Goal: Task Accomplishment & Management: Manage account settings

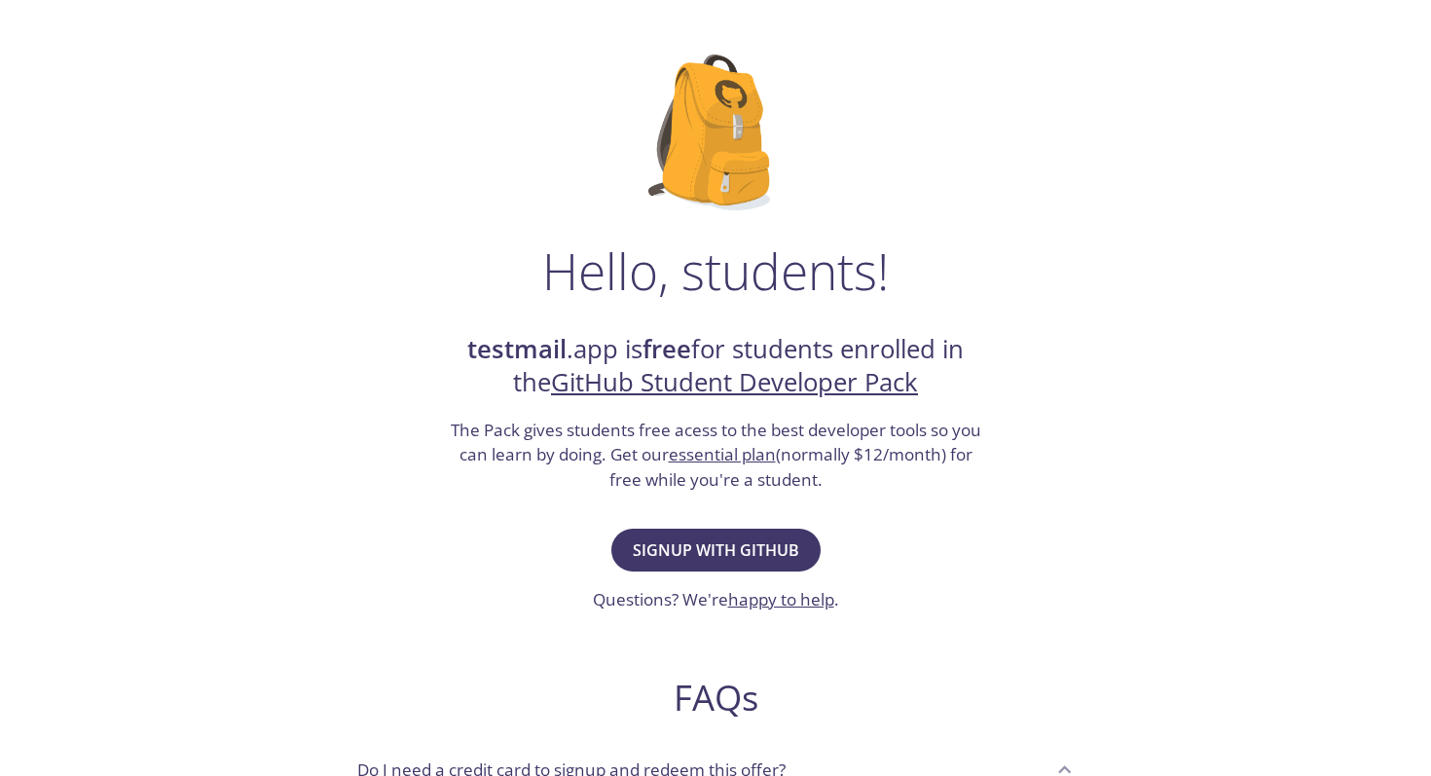
scroll to position [91, 0]
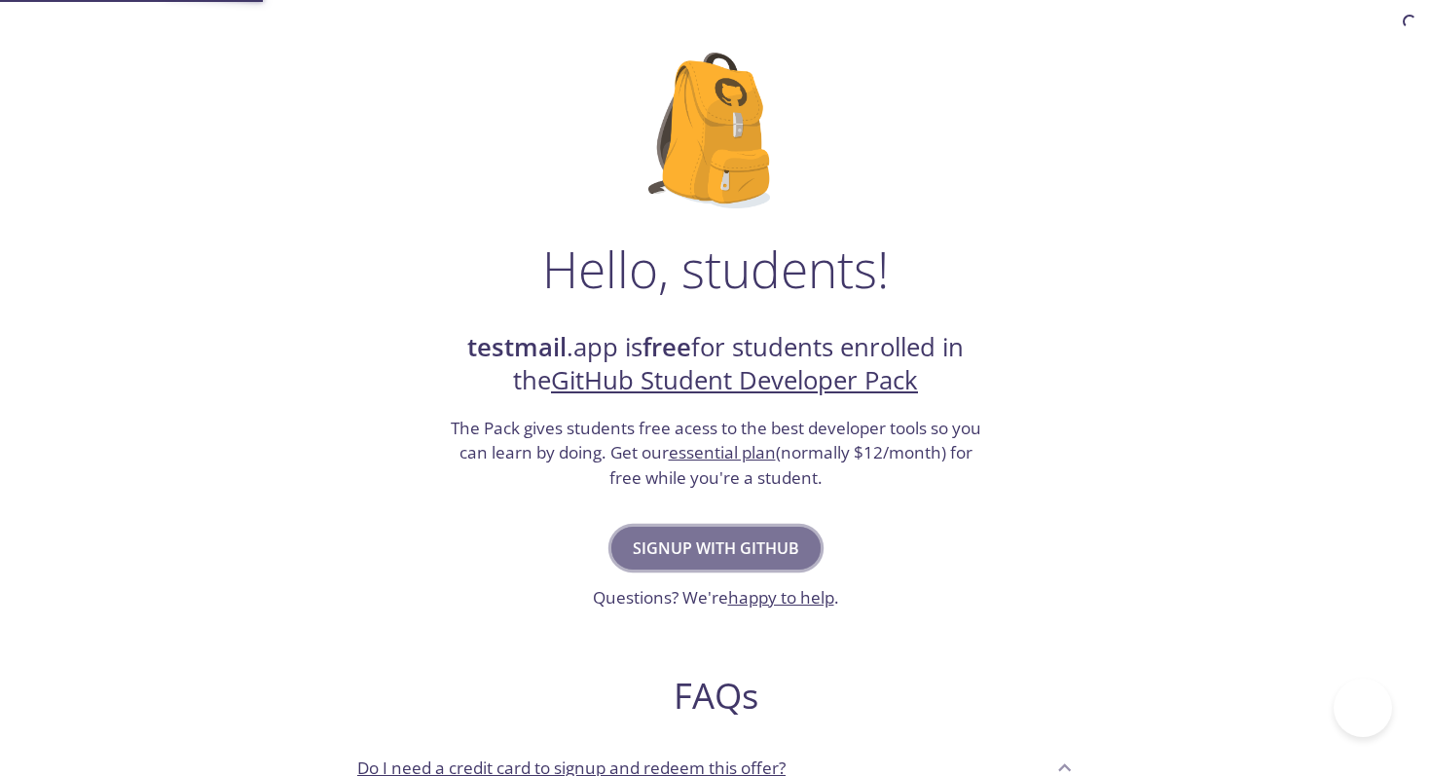
click at [769, 547] on span "Signup with GitHub" at bounding box center [716, 547] width 166 height 27
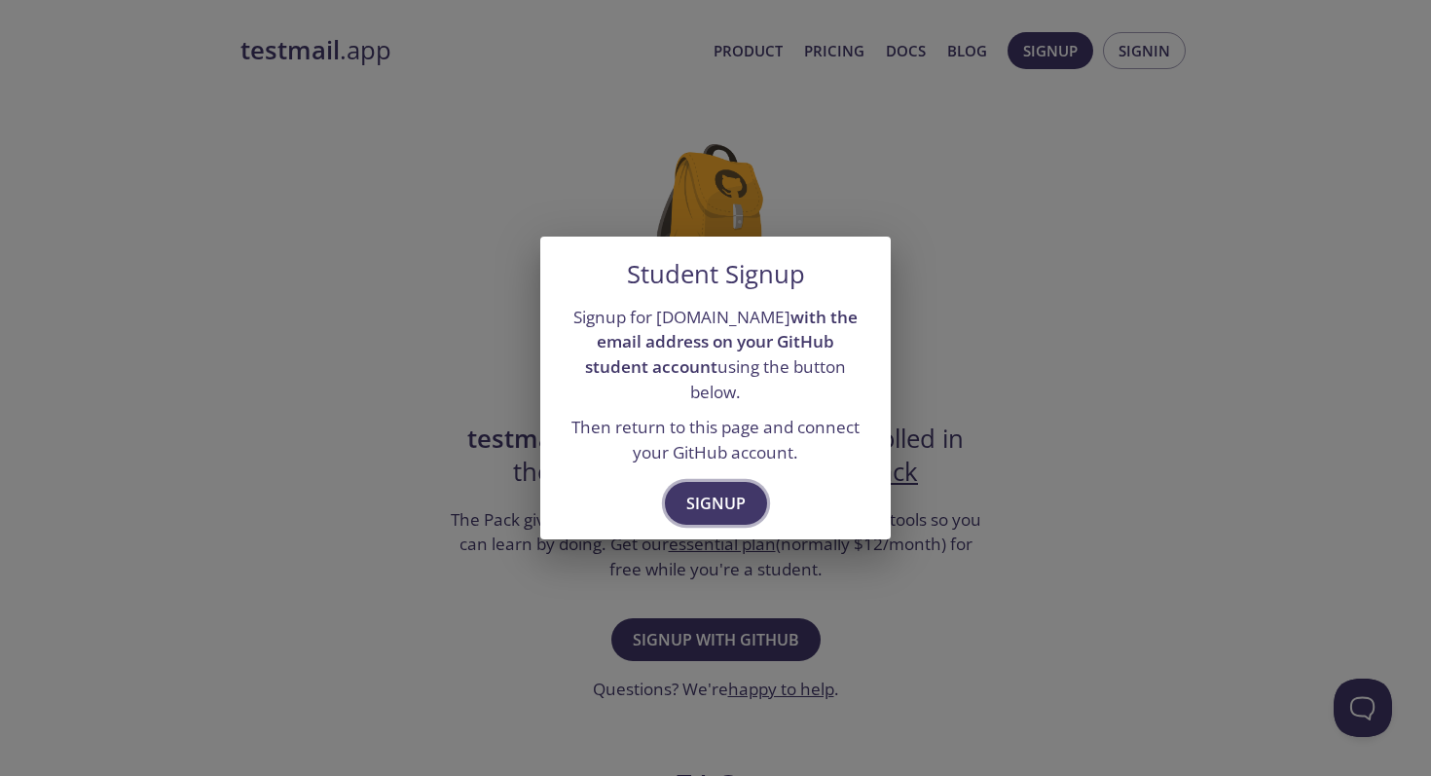
click at [748, 485] on button "Signup" at bounding box center [716, 503] width 102 height 43
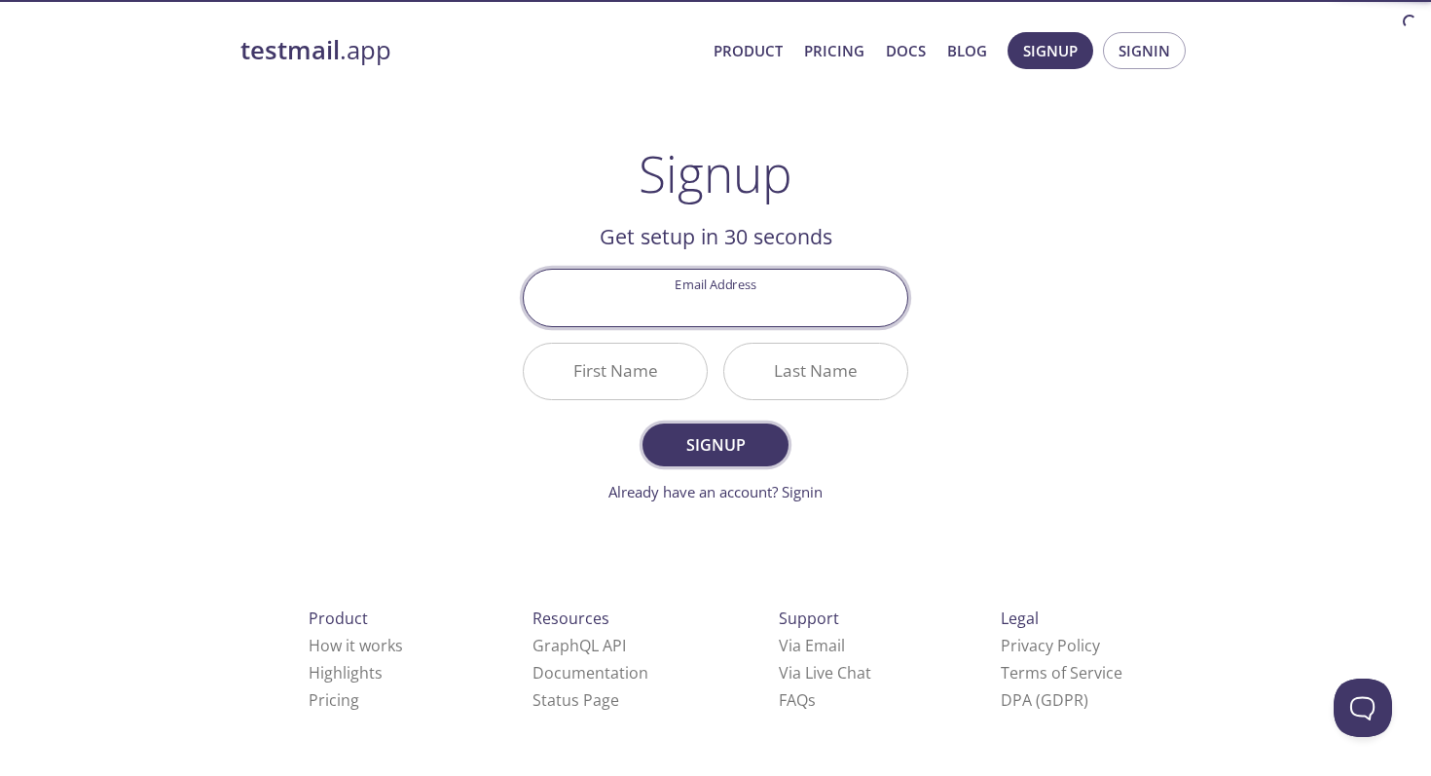
click at [708, 441] on span "Signup" at bounding box center [715, 444] width 103 height 27
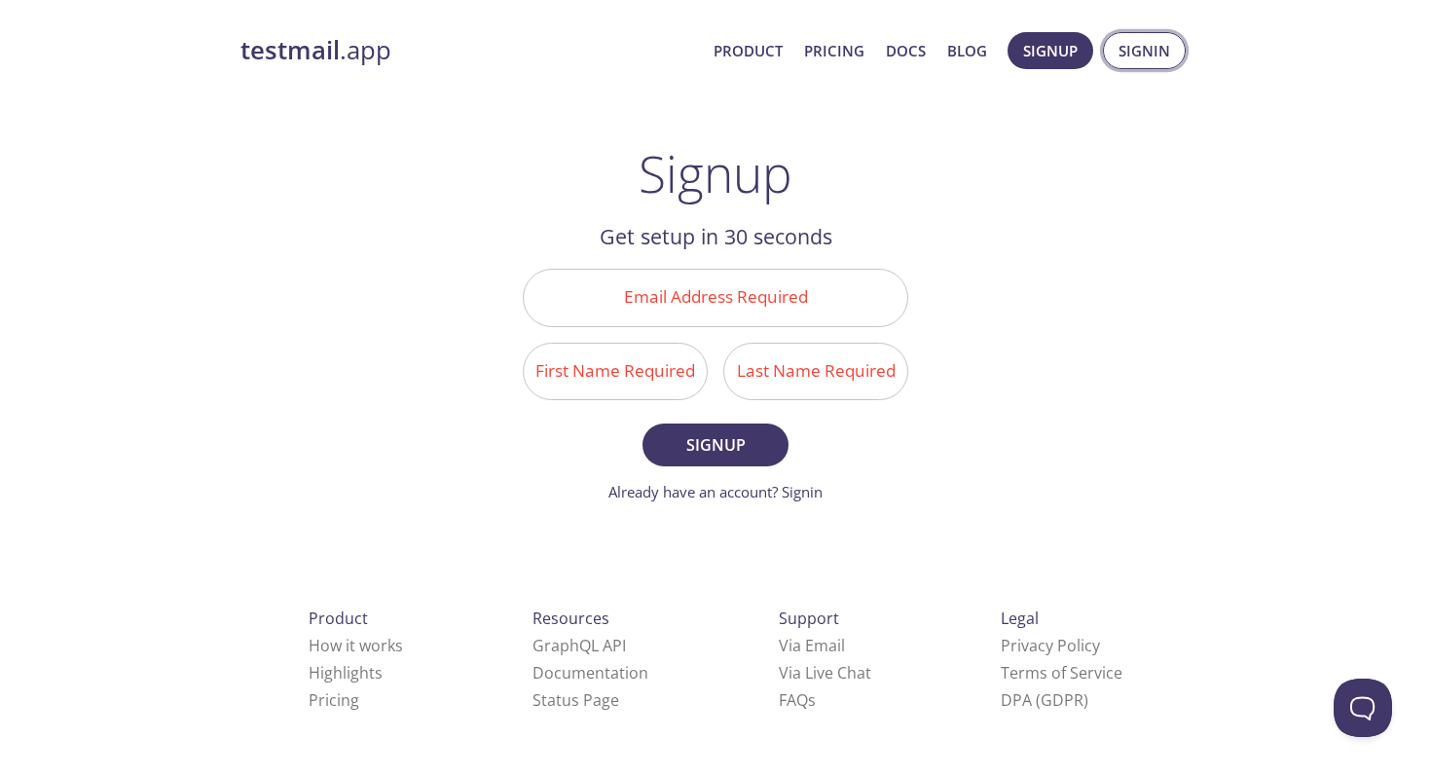
click at [1152, 56] on span "Signin" at bounding box center [1144, 50] width 52 height 25
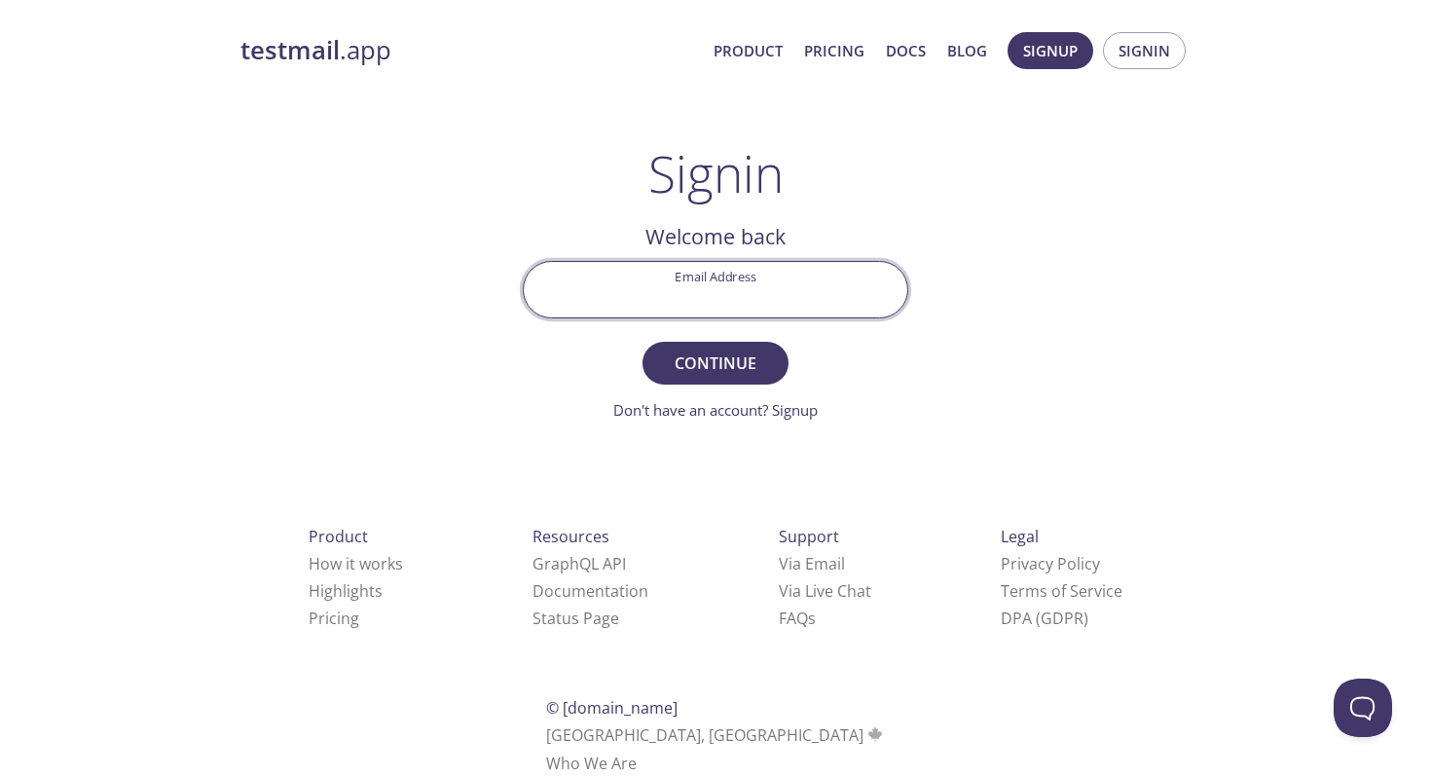
click at [709, 304] on input "Email Address" at bounding box center [715, 289] width 383 height 55
click at [948, 385] on div "testmail .app Product Pricing Docs Blog Signup Signin Signin Welcome back Email…" at bounding box center [715, 425] width 997 height 812
click at [975, 395] on div "testmail .app Product Pricing Docs Blog Signup Signin Signin Welcome back Email…" at bounding box center [715, 425] width 997 height 812
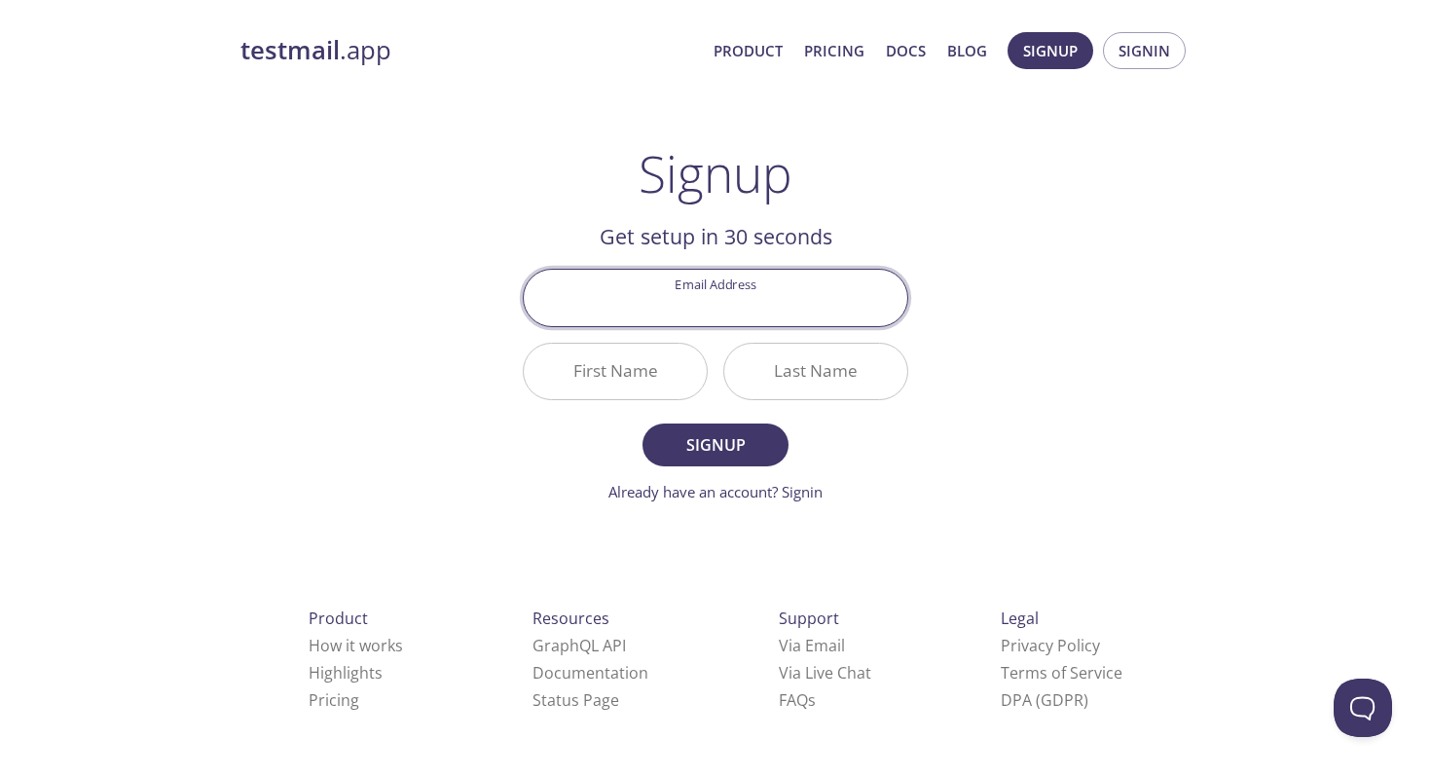
click at [770, 295] on input "Email Address" at bounding box center [715, 297] width 383 height 55
type input "[EMAIL_ADDRESS][DOMAIN_NAME]"
click at [650, 364] on input "First Name" at bounding box center [615, 371] width 183 height 55
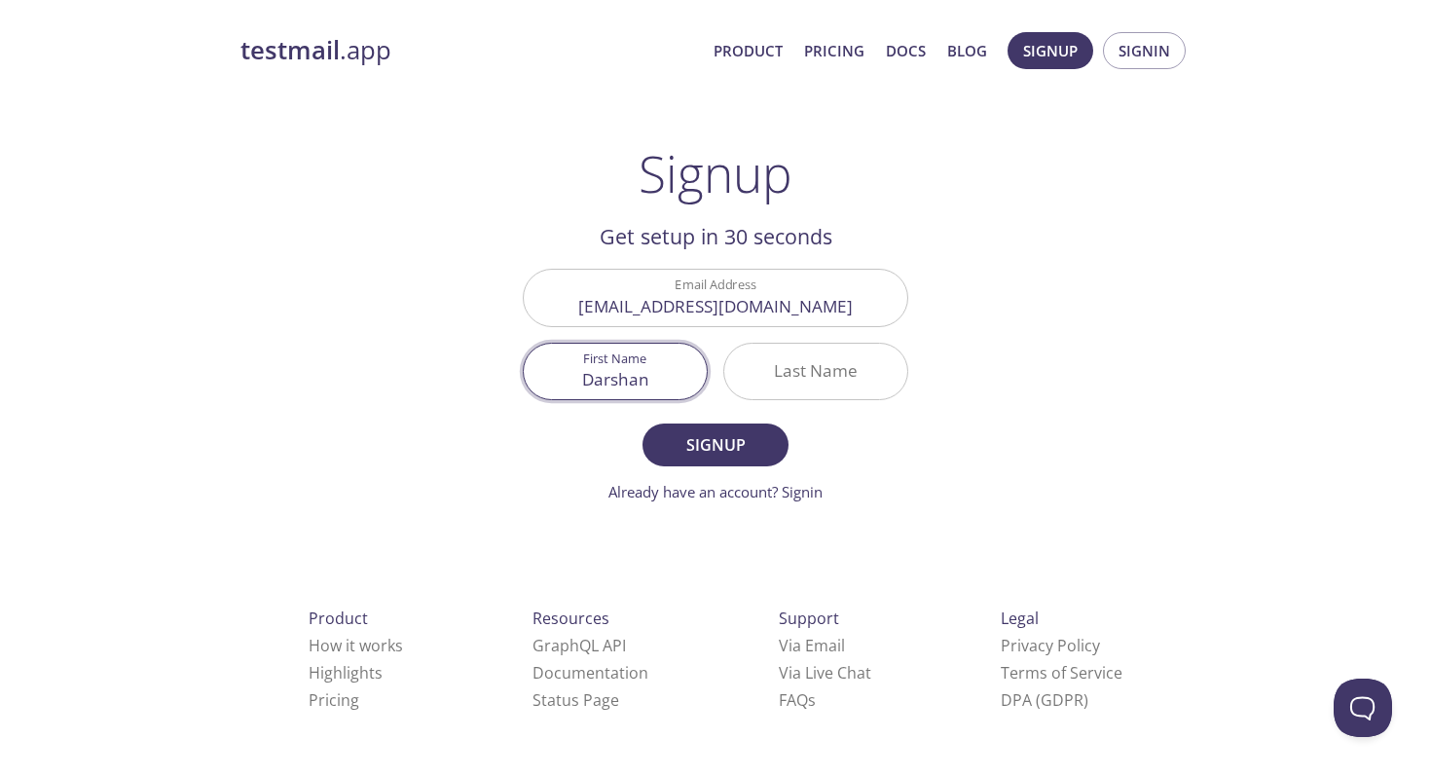
type input "Darshan"
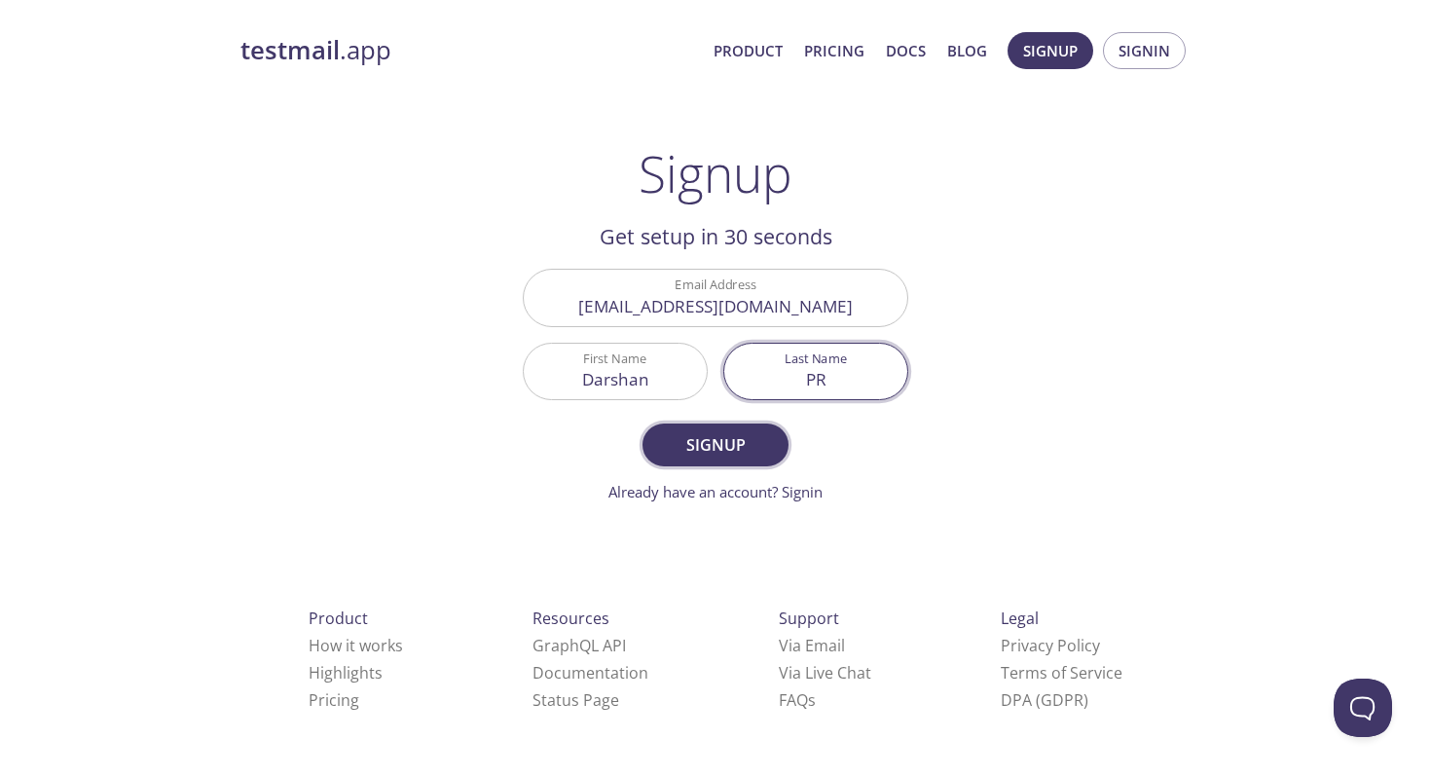
type input "PR"
click at [748, 444] on span "Signup" at bounding box center [715, 444] width 103 height 27
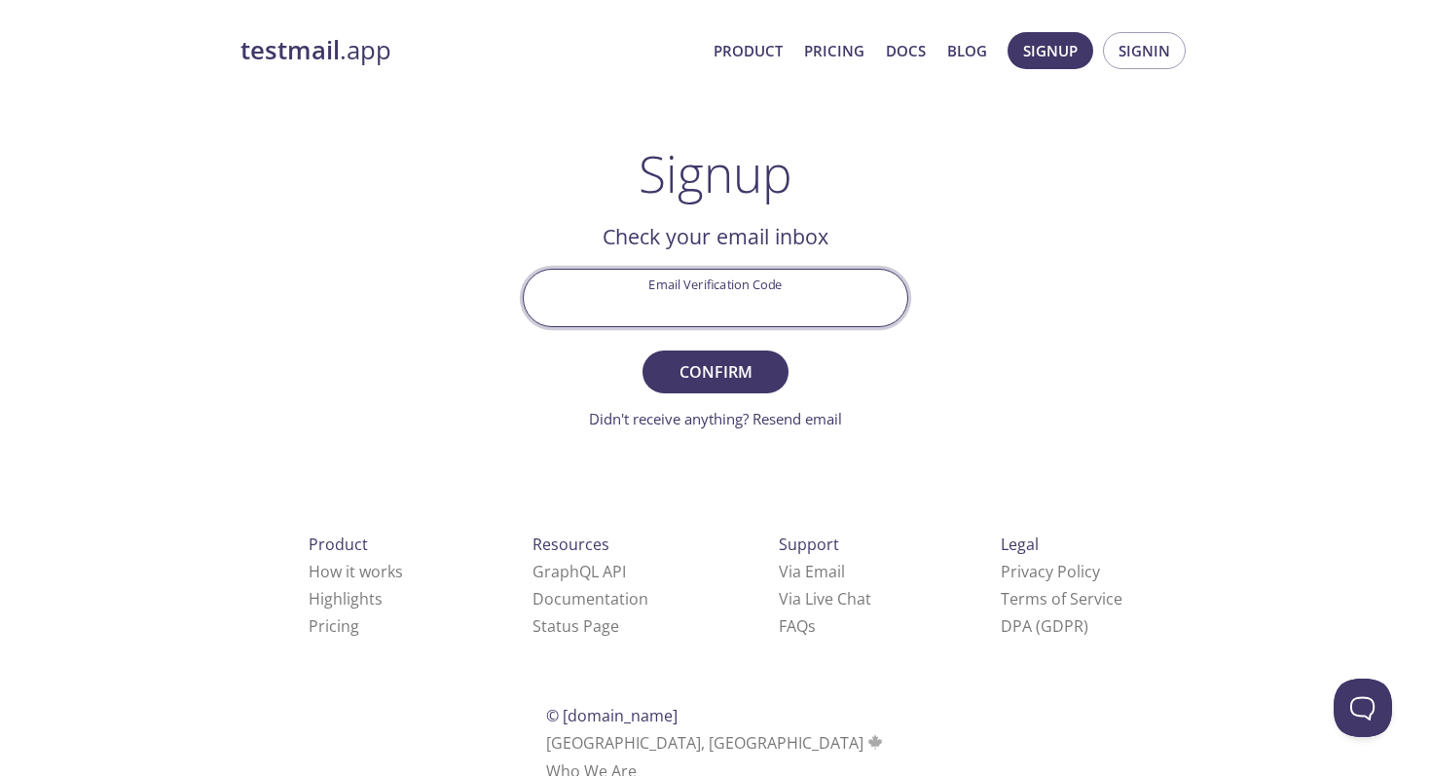
click at [691, 297] on input "Email Verification Code" at bounding box center [715, 297] width 383 height 55
paste input "21HWLZ1"
type input "21HWLZ1"
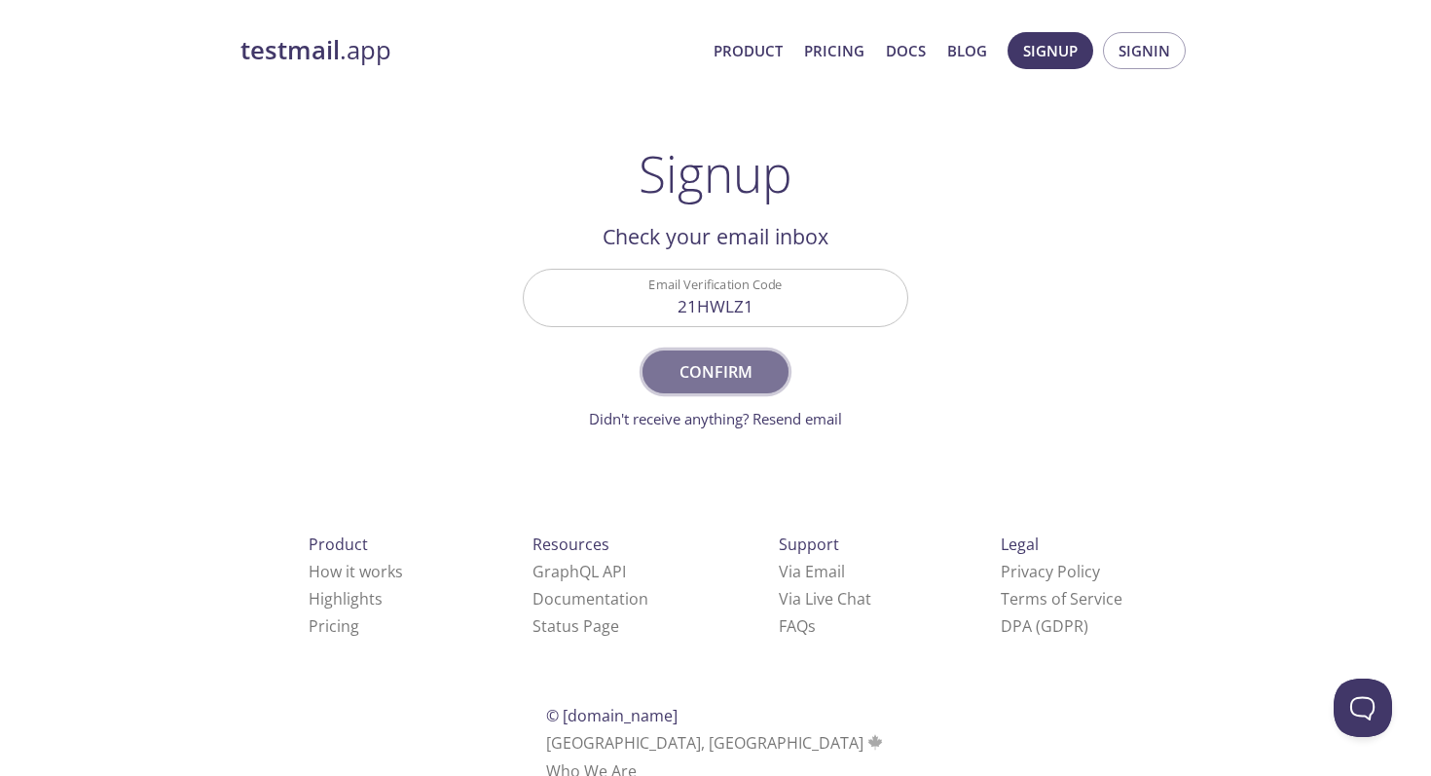
click at [714, 378] on span "Confirm" at bounding box center [715, 371] width 103 height 27
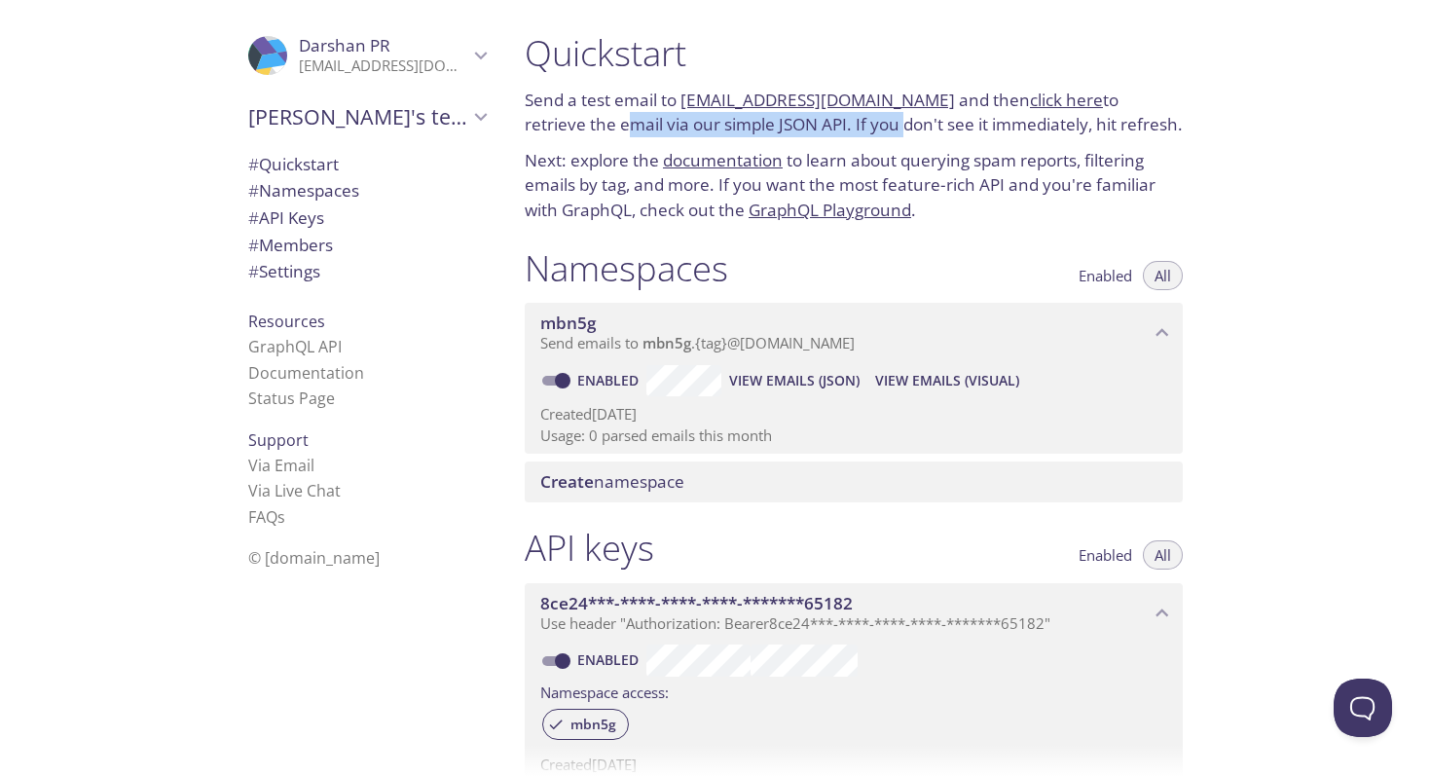
drag, startPoint x: 555, startPoint y: 122, endPoint x: 836, endPoint y: 130, distance: 281.4
click at [837, 131] on p "Send a test email to mbn5g.test@inbox.testmail.app and then click here to retri…" at bounding box center [854, 113] width 658 height 50
click at [836, 130] on p "Send a test email to mbn5g.test@inbox.testmail.app and then click here to retri…" at bounding box center [854, 113] width 658 height 50
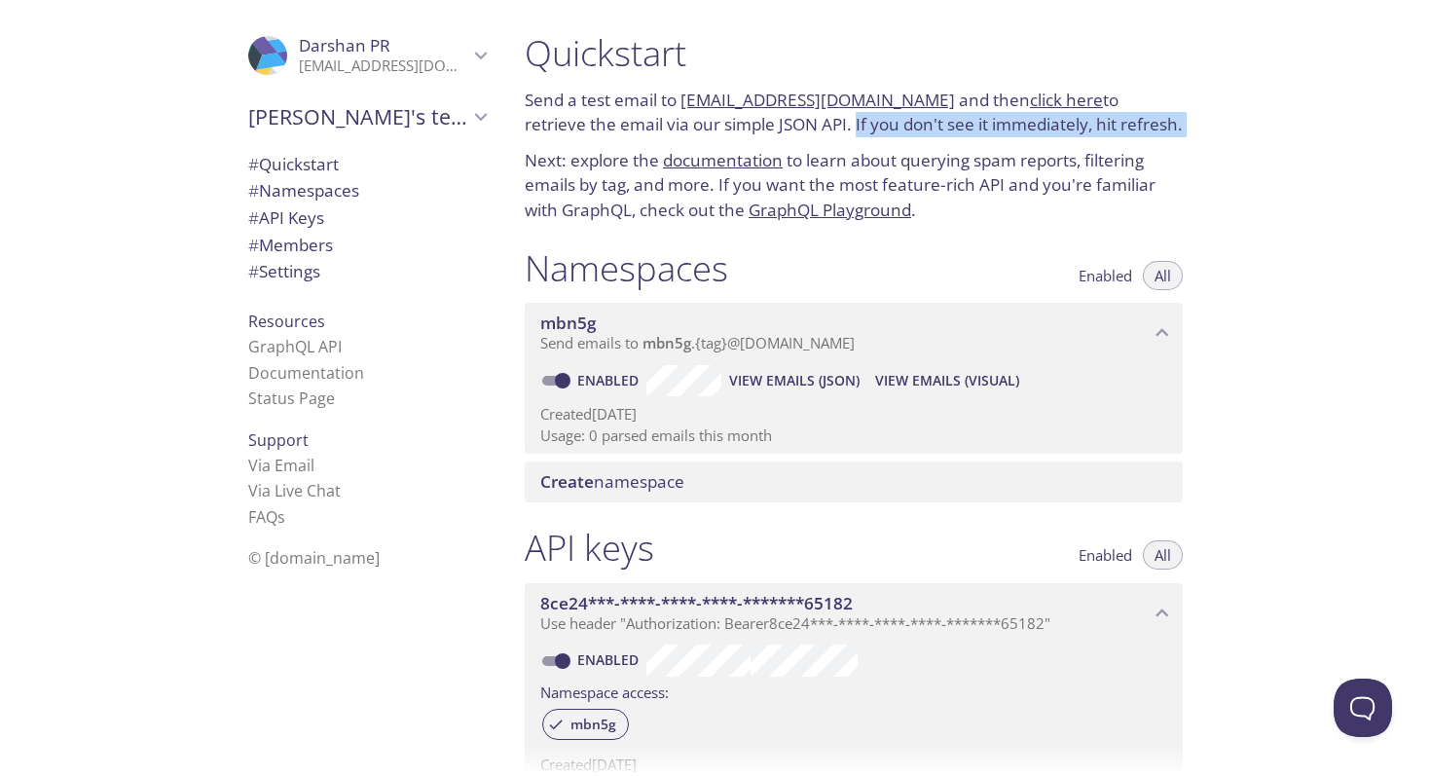
drag, startPoint x: 788, startPoint y: 131, endPoint x: 1147, endPoint y: 141, distance: 359.2
click at [1147, 141] on div "Quickstart Send a test email to mbn5g.test@inbox.testmail.app and then click he…" at bounding box center [853, 126] width 689 height 215
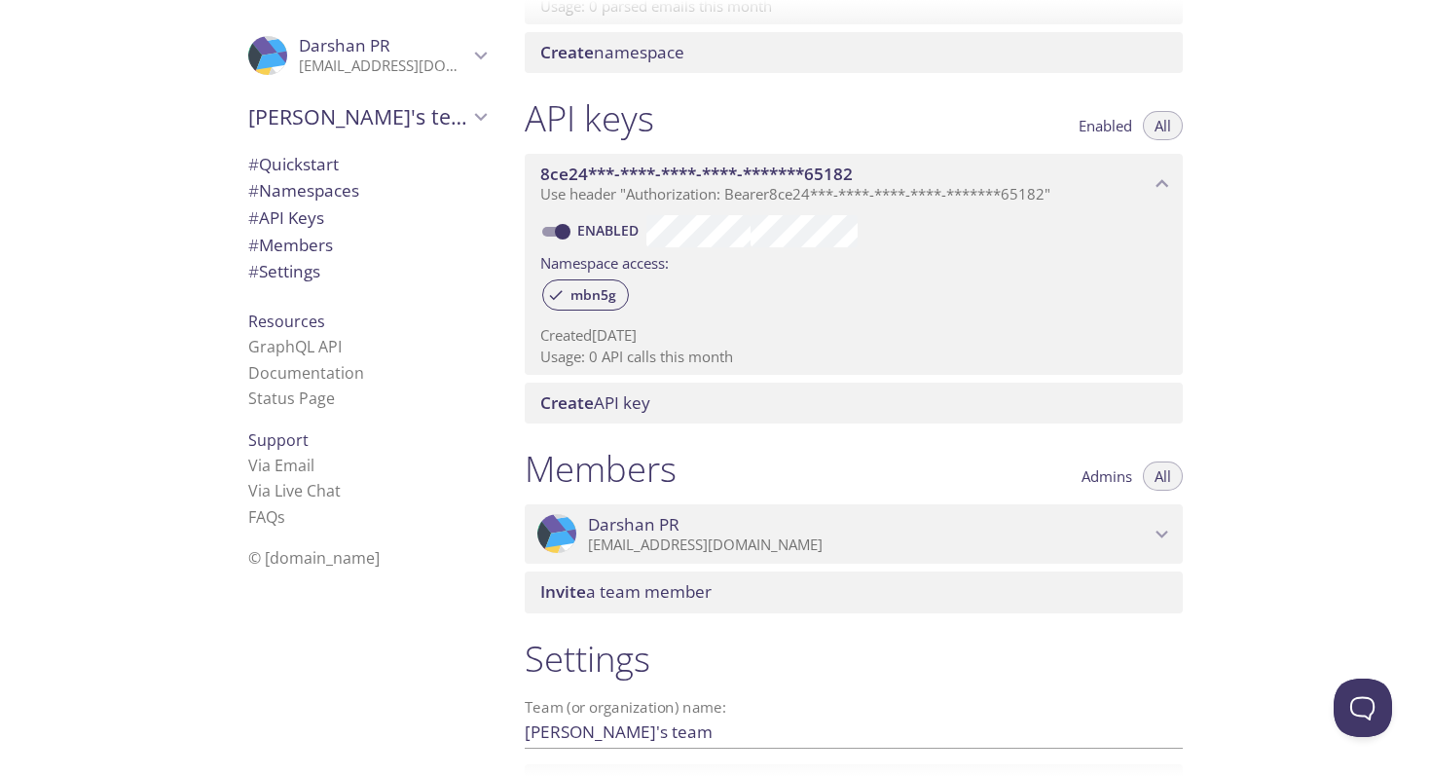
scroll to position [433, 0]
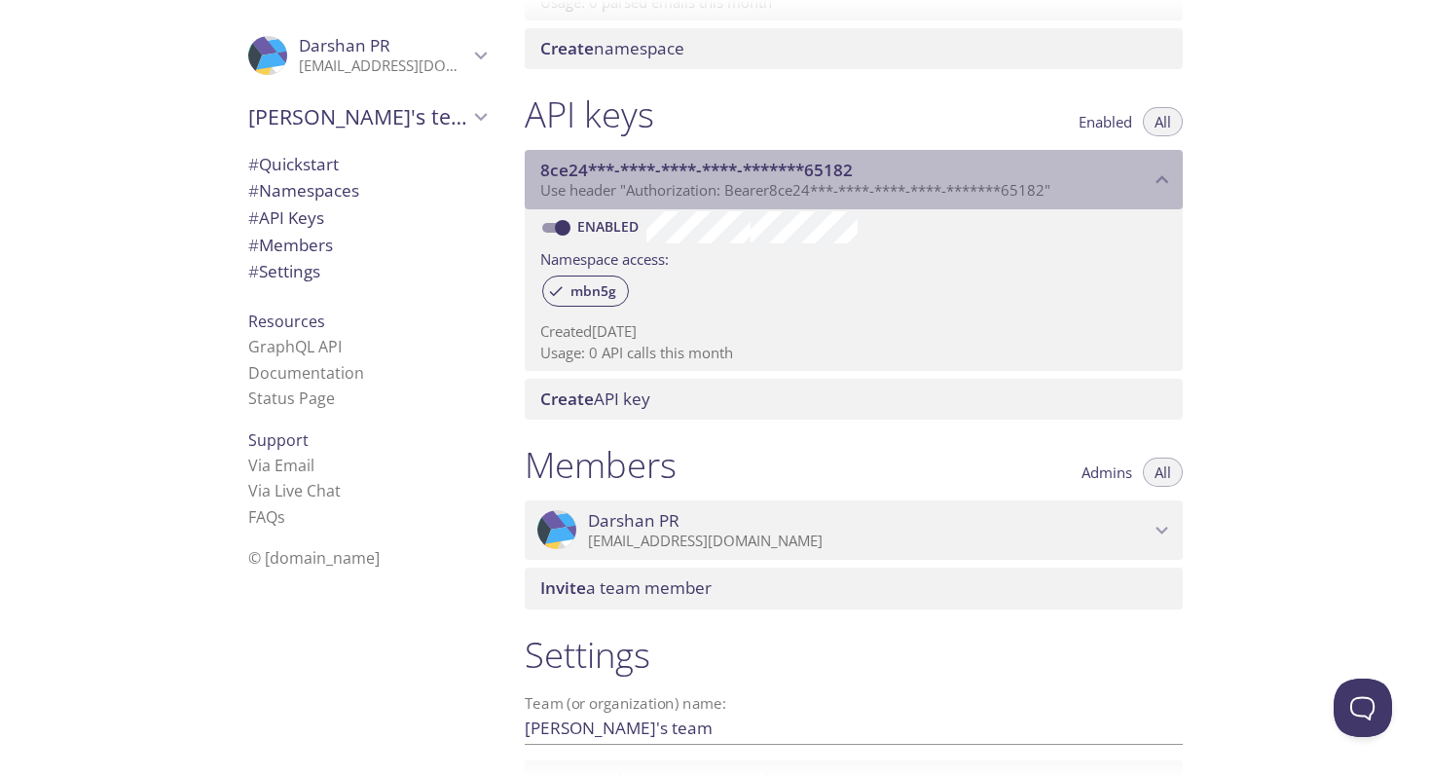
click at [823, 166] on span "8ce24***-****-****-****-*******65182" at bounding box center [696, 170] width 312 height 22
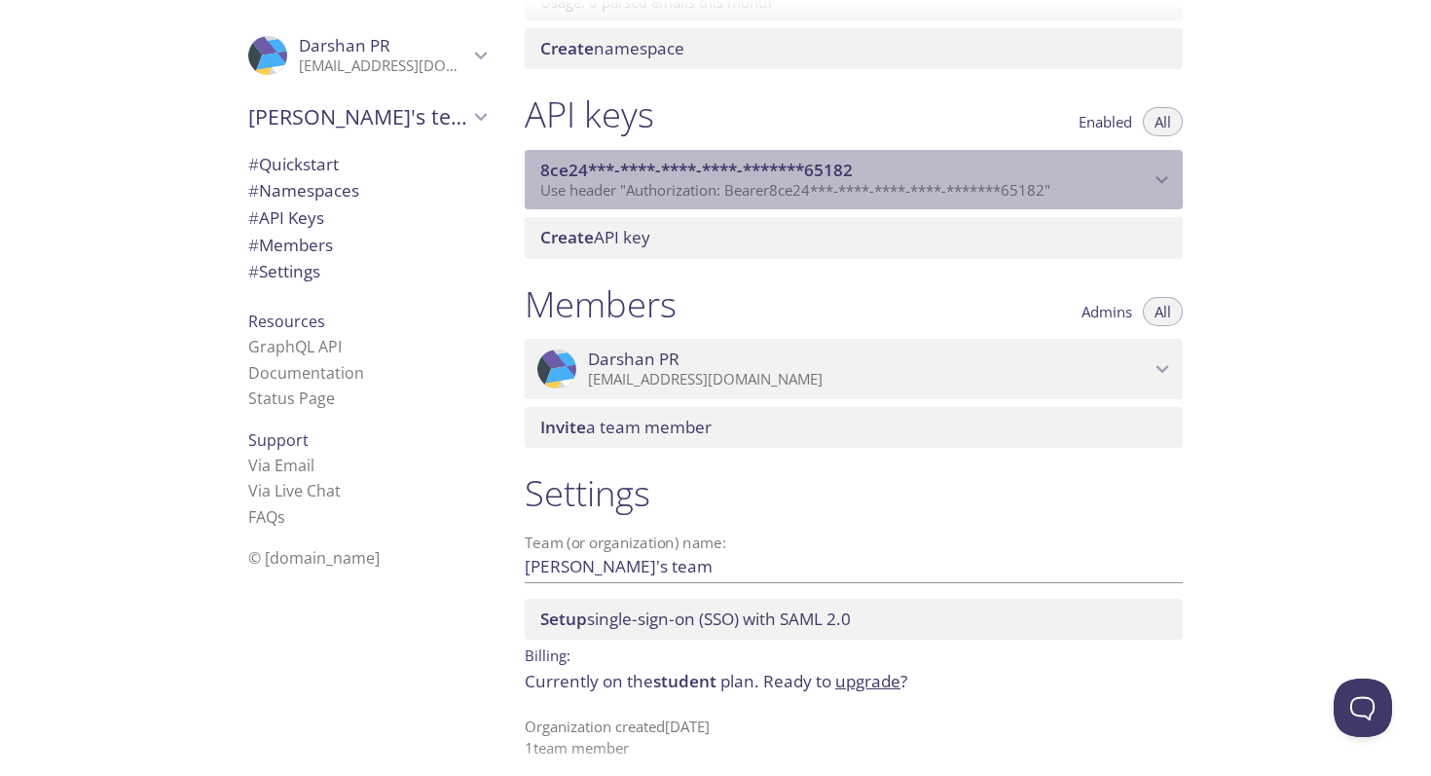
click at [823, 166] on span "8ce24***-****-****-****-*******65182" at bounding box center [696, 170] width 312 height 22
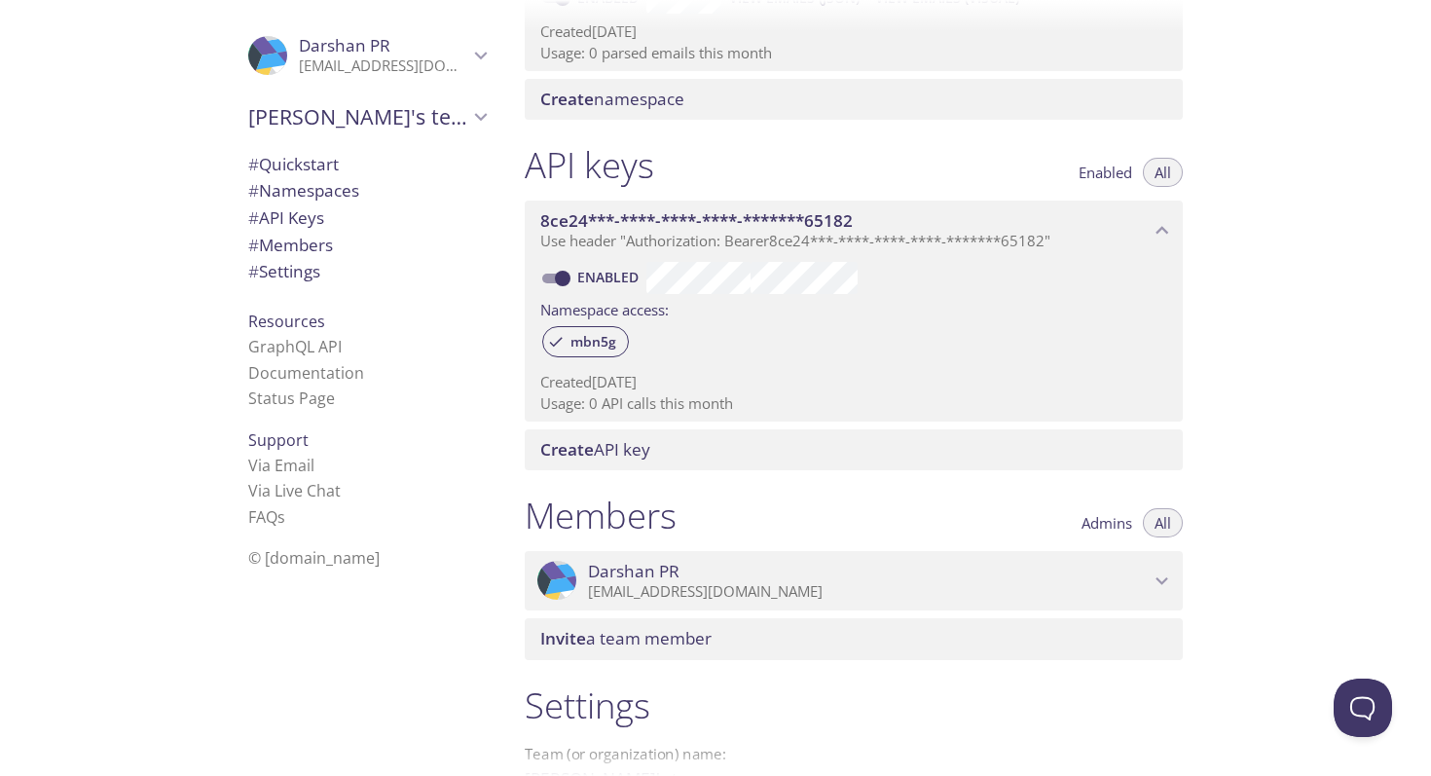
scroll to position [306, 0]
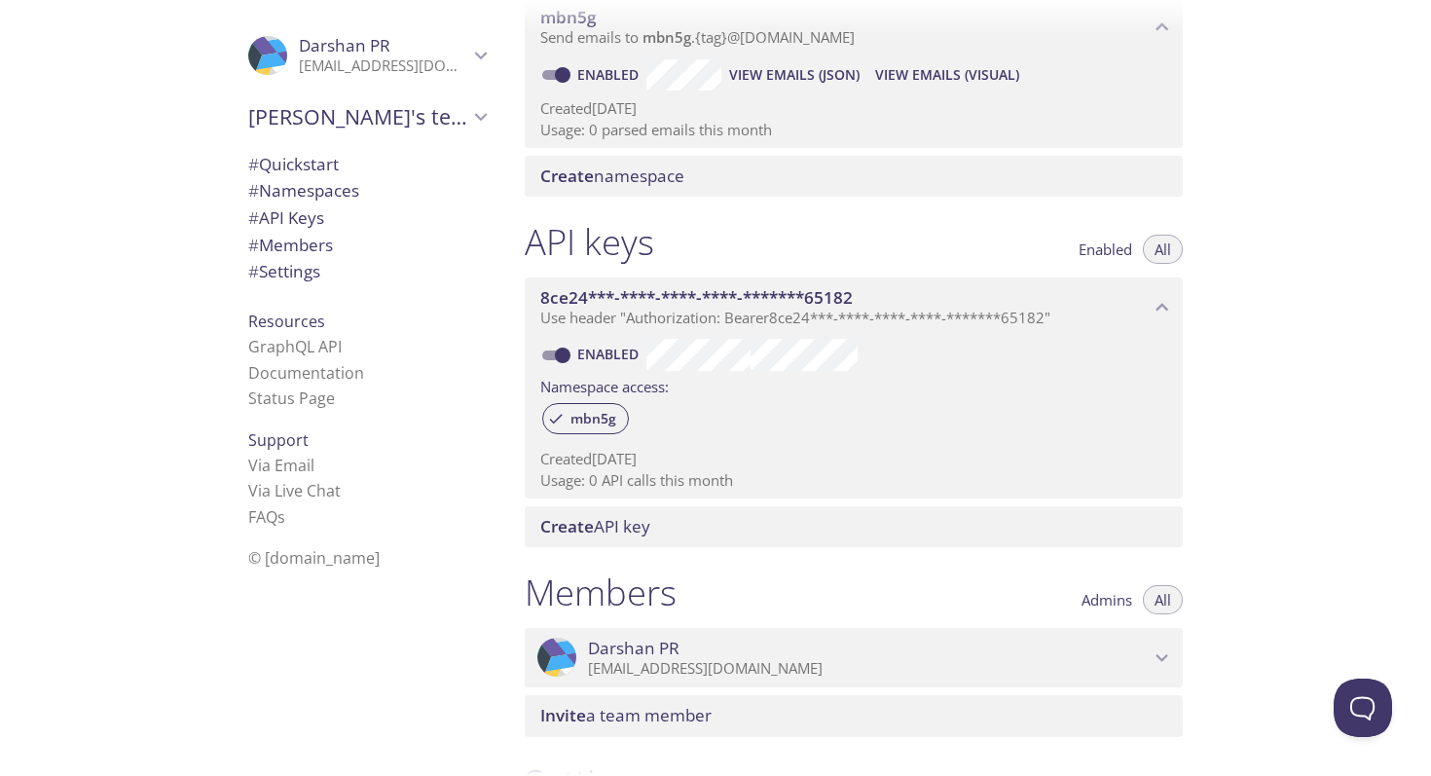
click at [291, 211] on span "# API Keys" at bounding box center [286, 217] width 76 height 22
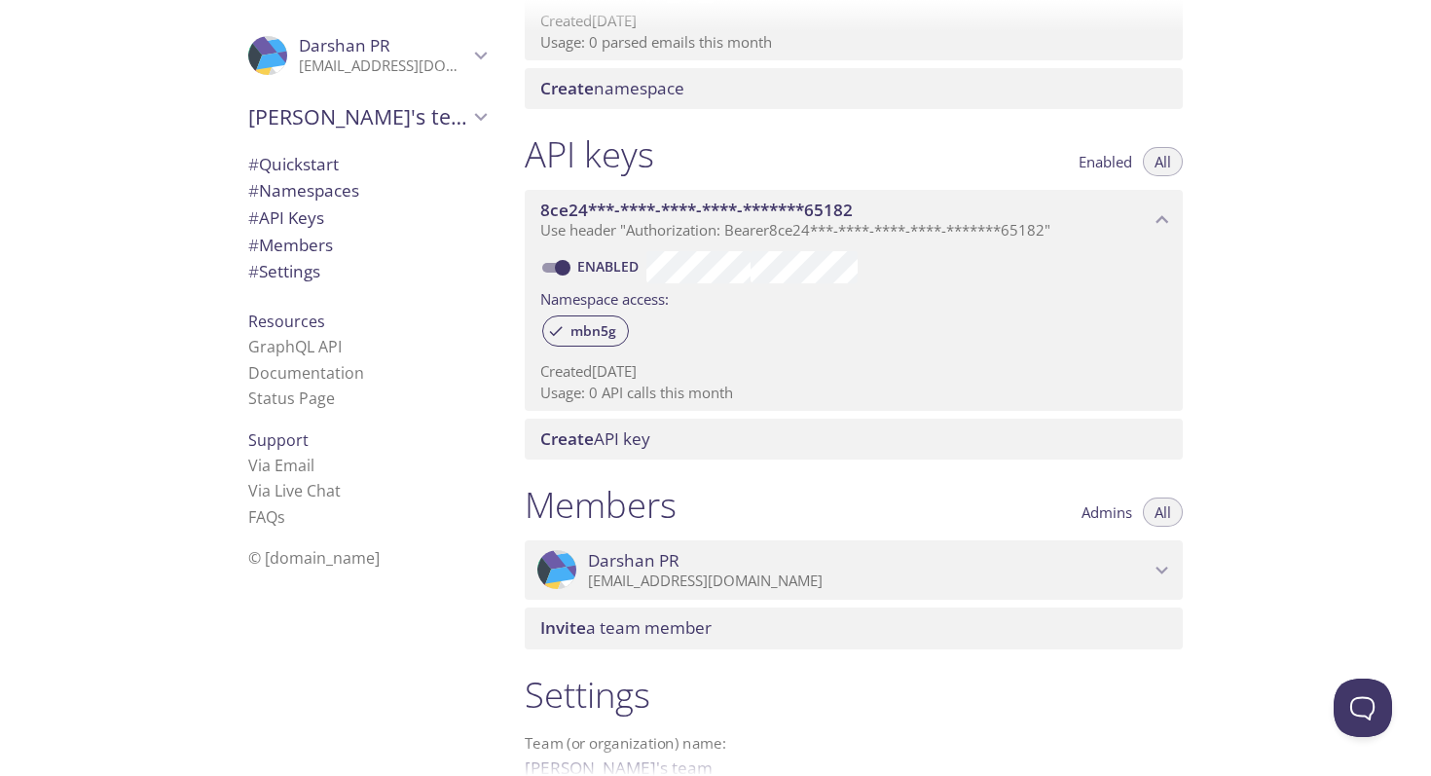
scroll to position [335, 0]
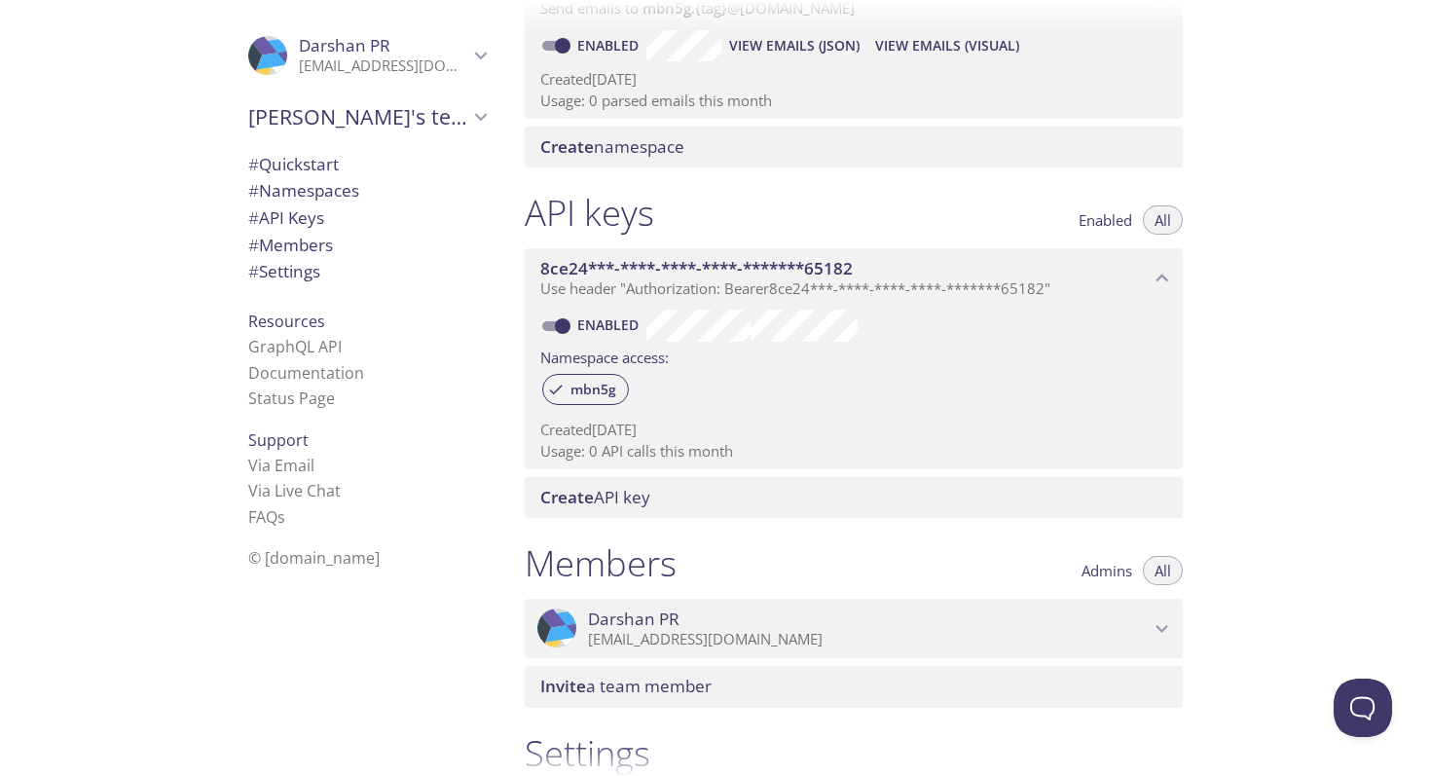
click at [648, 497] on span "Create API key" at bounding box center [595, 497] width 110 height 22
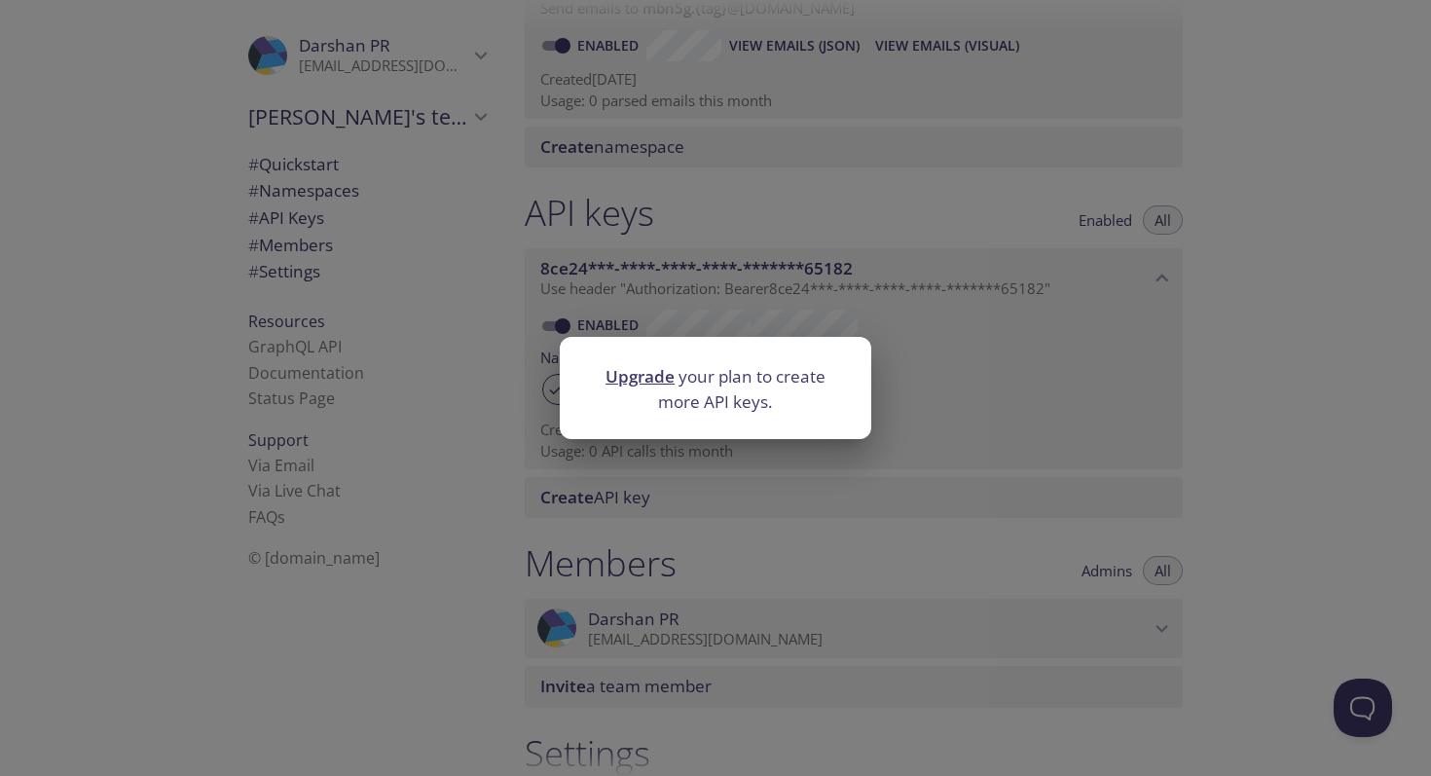
click at [787, 503] on div "Upgrade your plan to create more API keys." at bounding box center [715, 388] width 1431 height 776
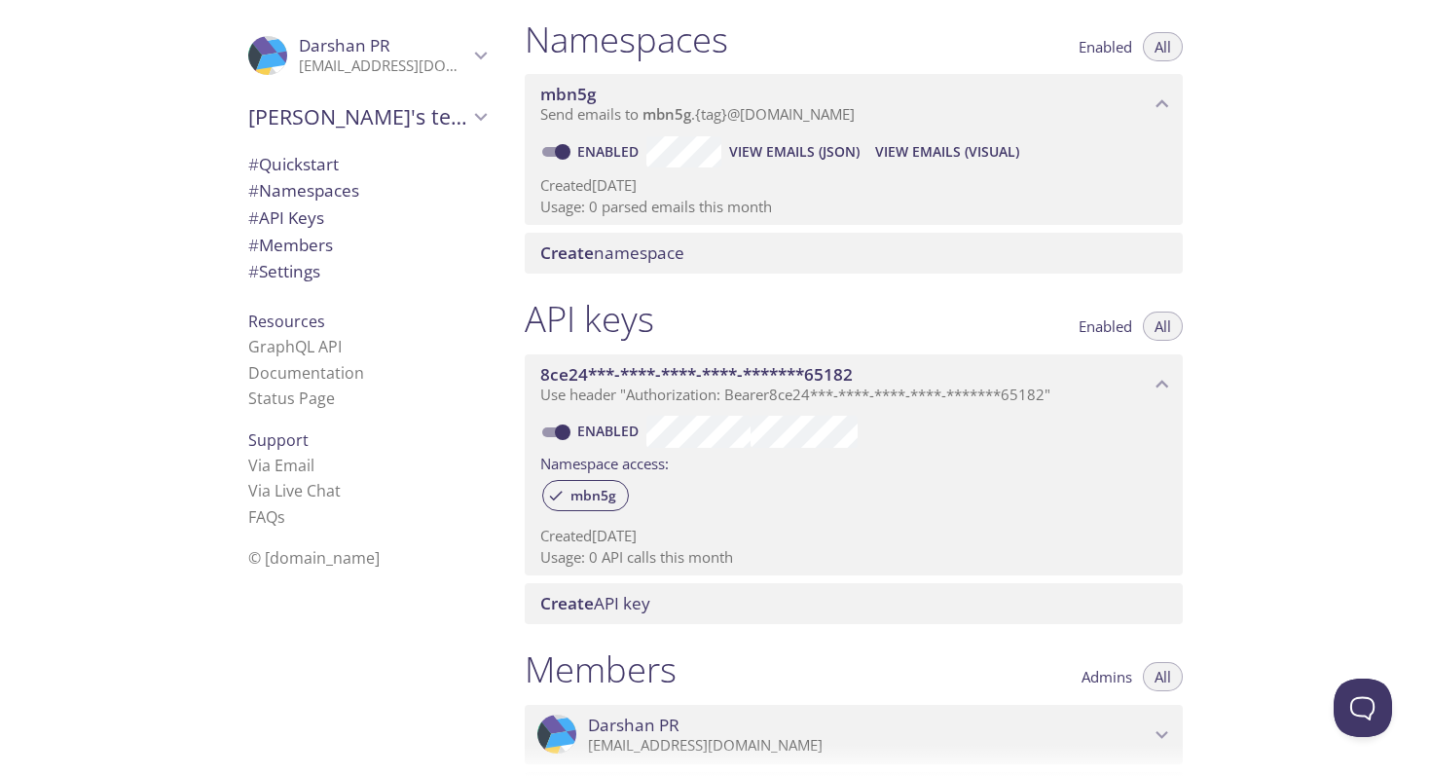
scroll to position [227, 0]
click at [1094, 328] on span "Enabled" at bounding box center [1105, 328] width 54 height 0
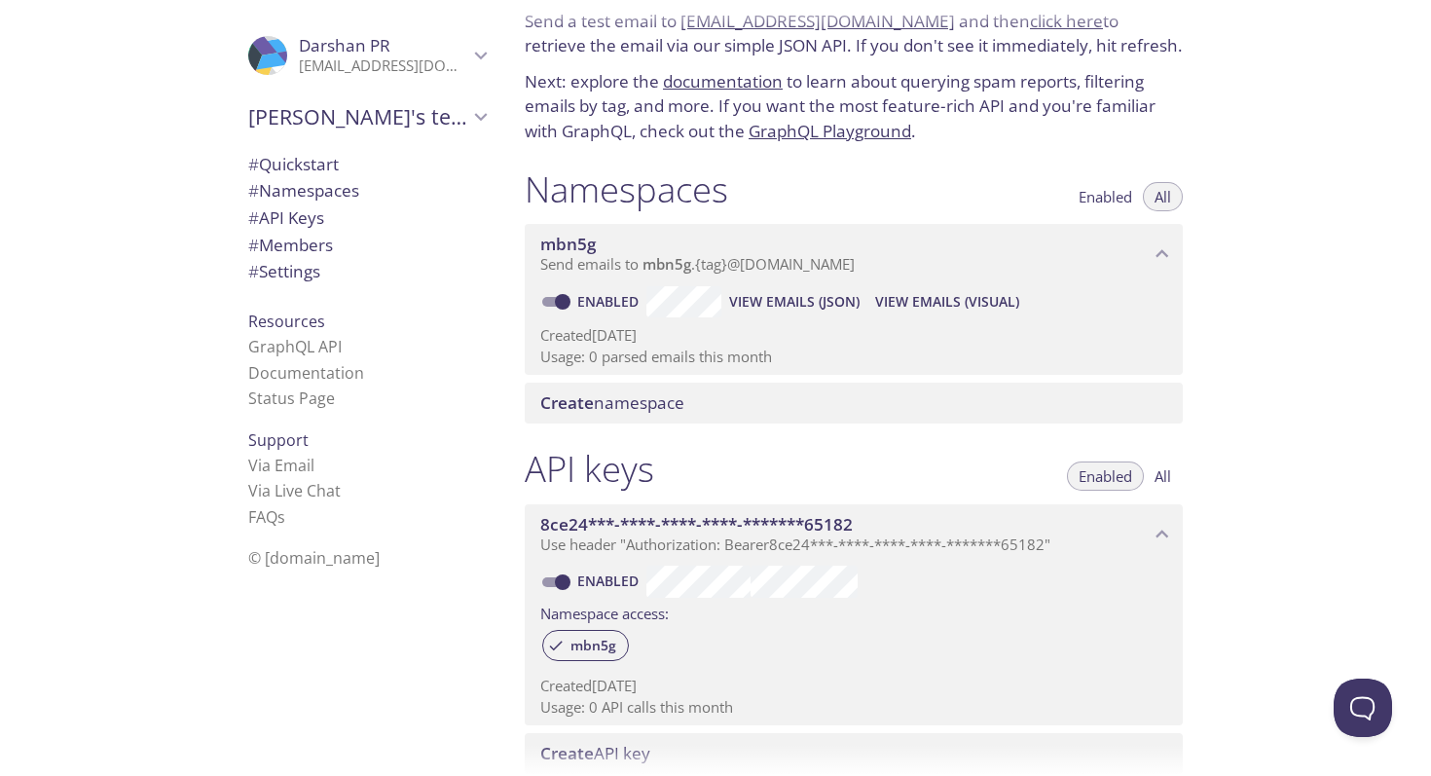
scroll to position [9, 0]
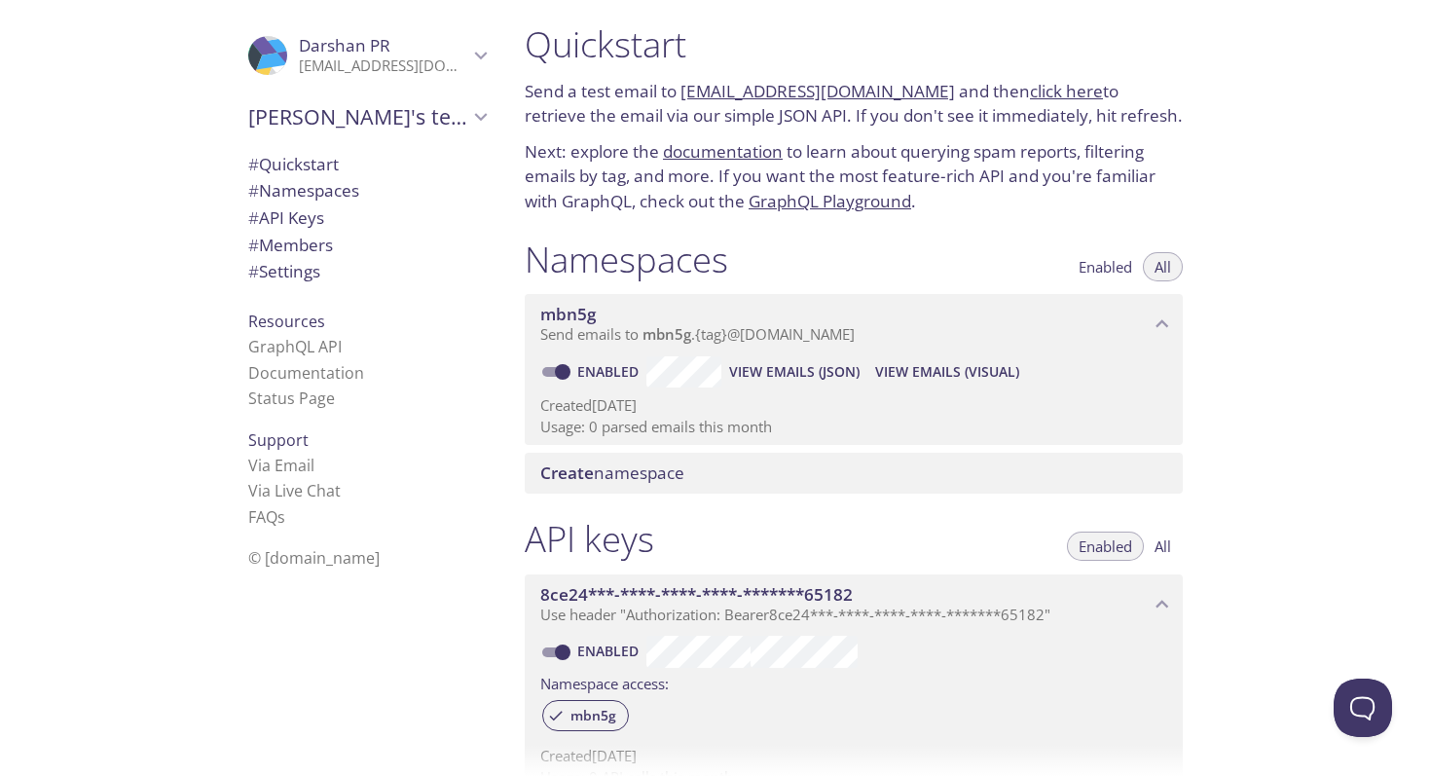
click at [896, 461] on div "Create namespace" at bounding box center [854, 473] width 658 height 41
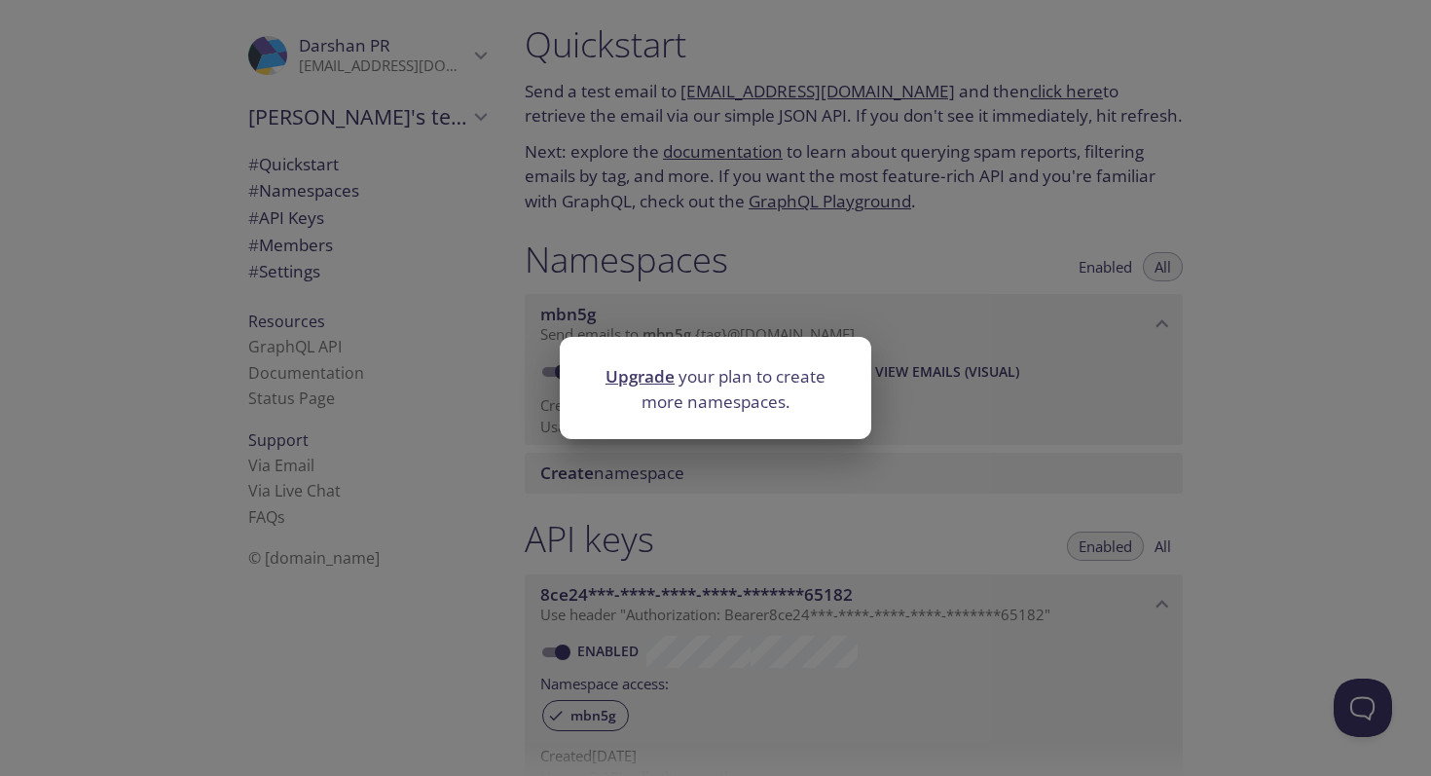
click at [783, 483] on div "Upgrade your plan to create more namespaces." at bounding box center [715, 388] width 1431 height 776
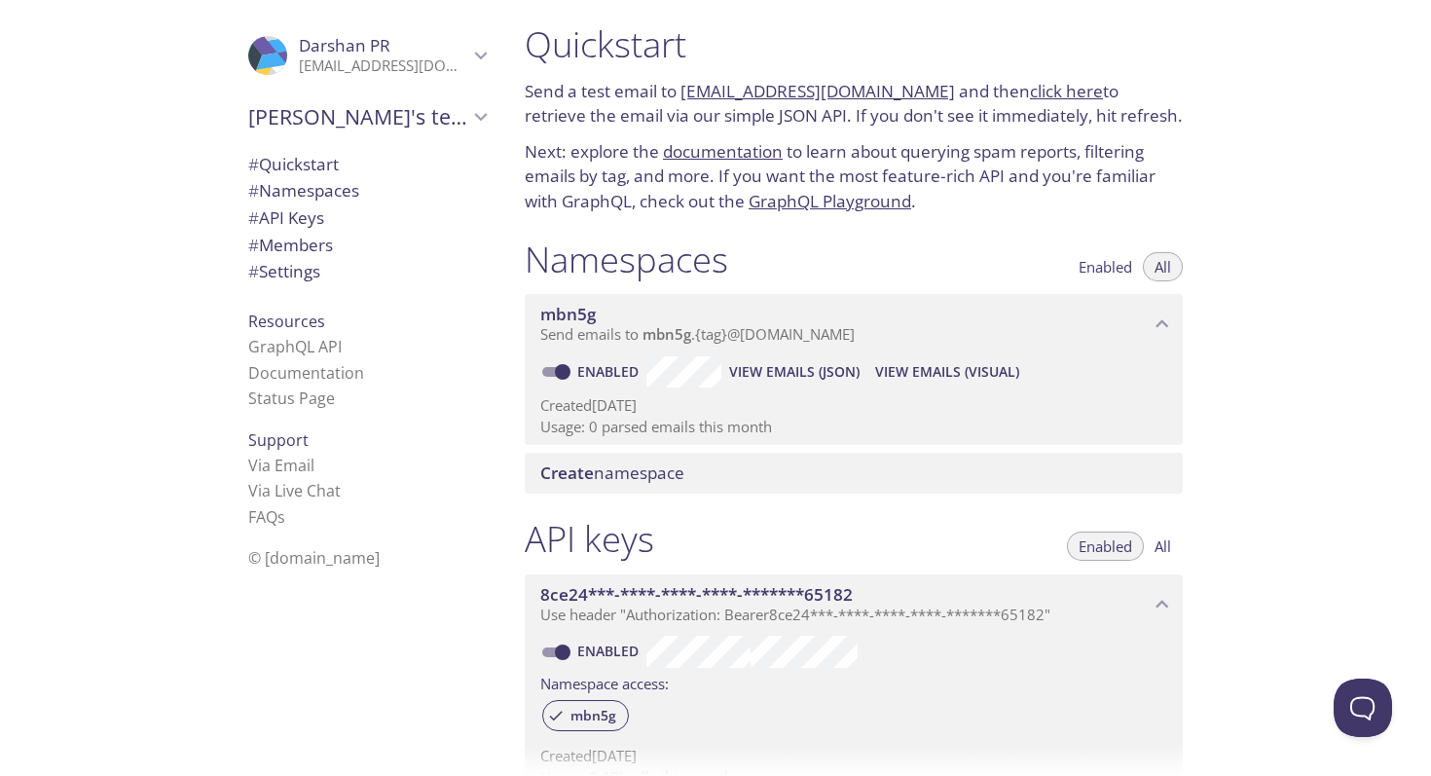
scroll to position [0, 0]
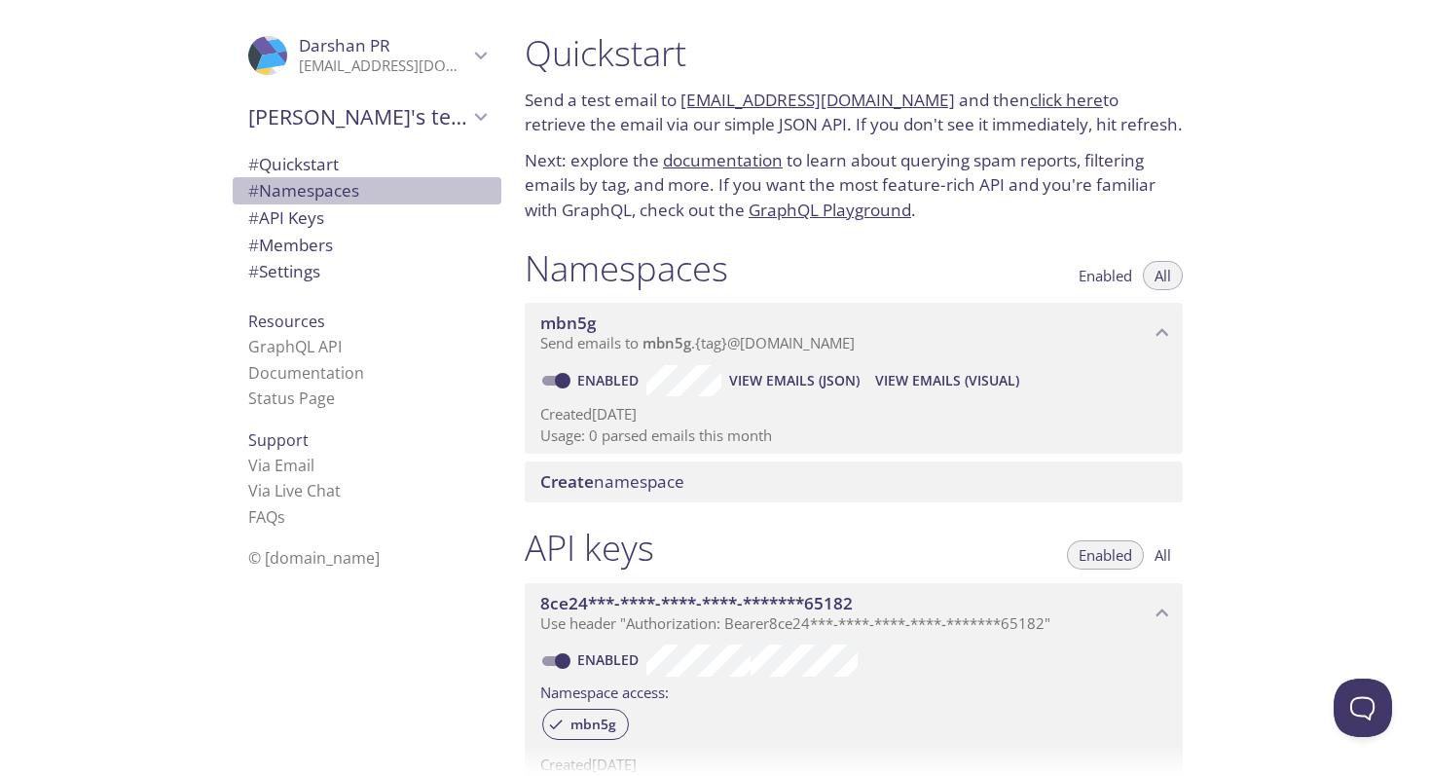
click at [289, 193] on span "# Namespaces" at bounding box center [303, 190] width 111 height 22
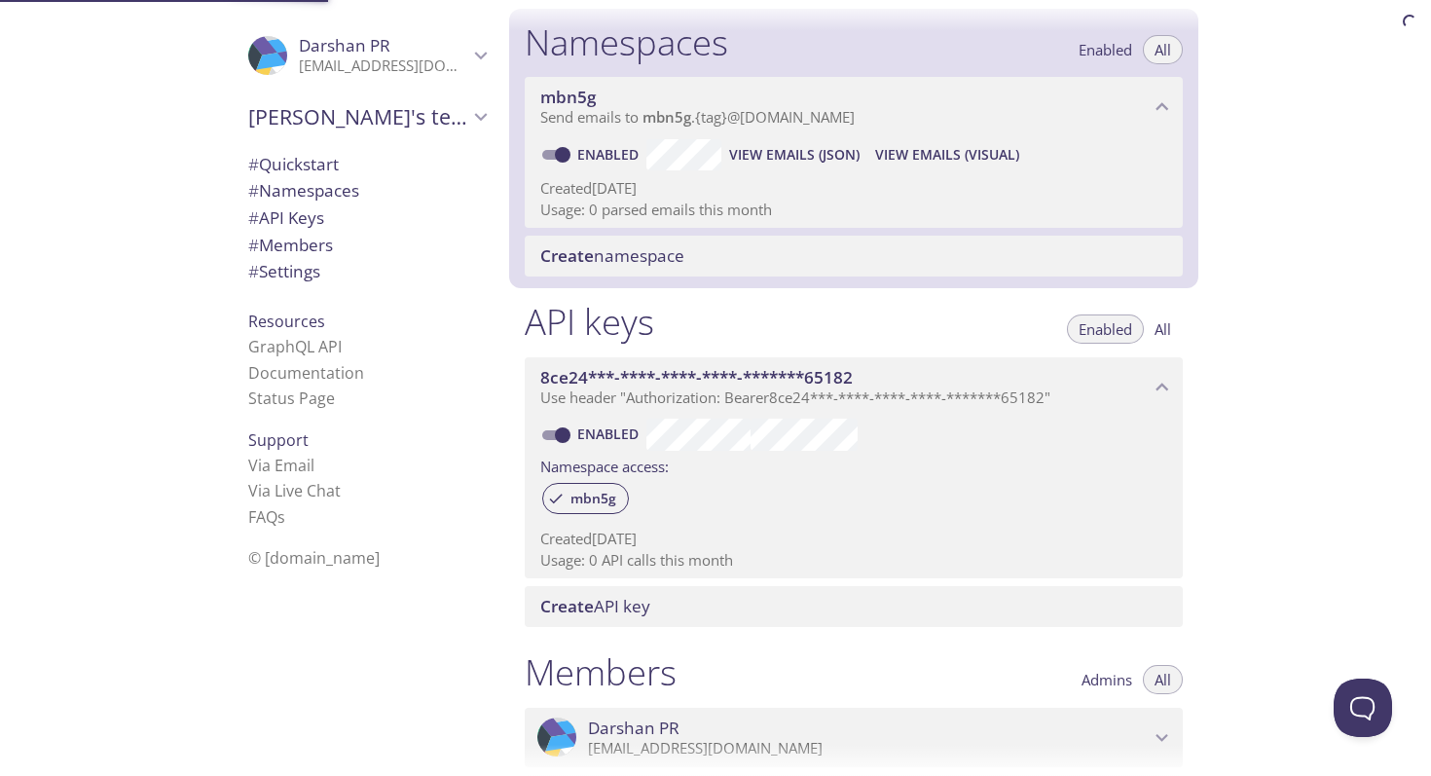
scroll to position [246, 0]
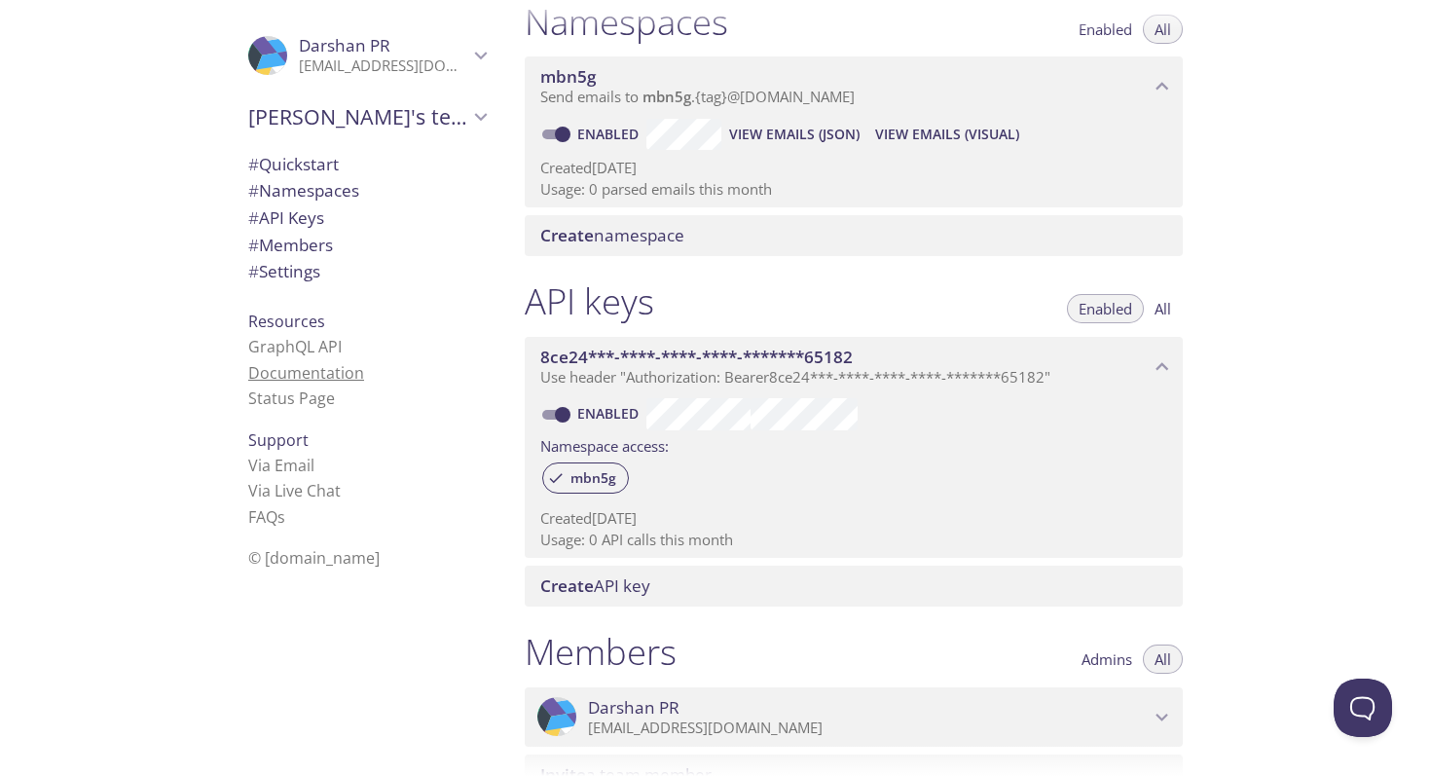
click at [308, 372] on link "Documentation" at bounding box center [306, 372] width 116 height 21
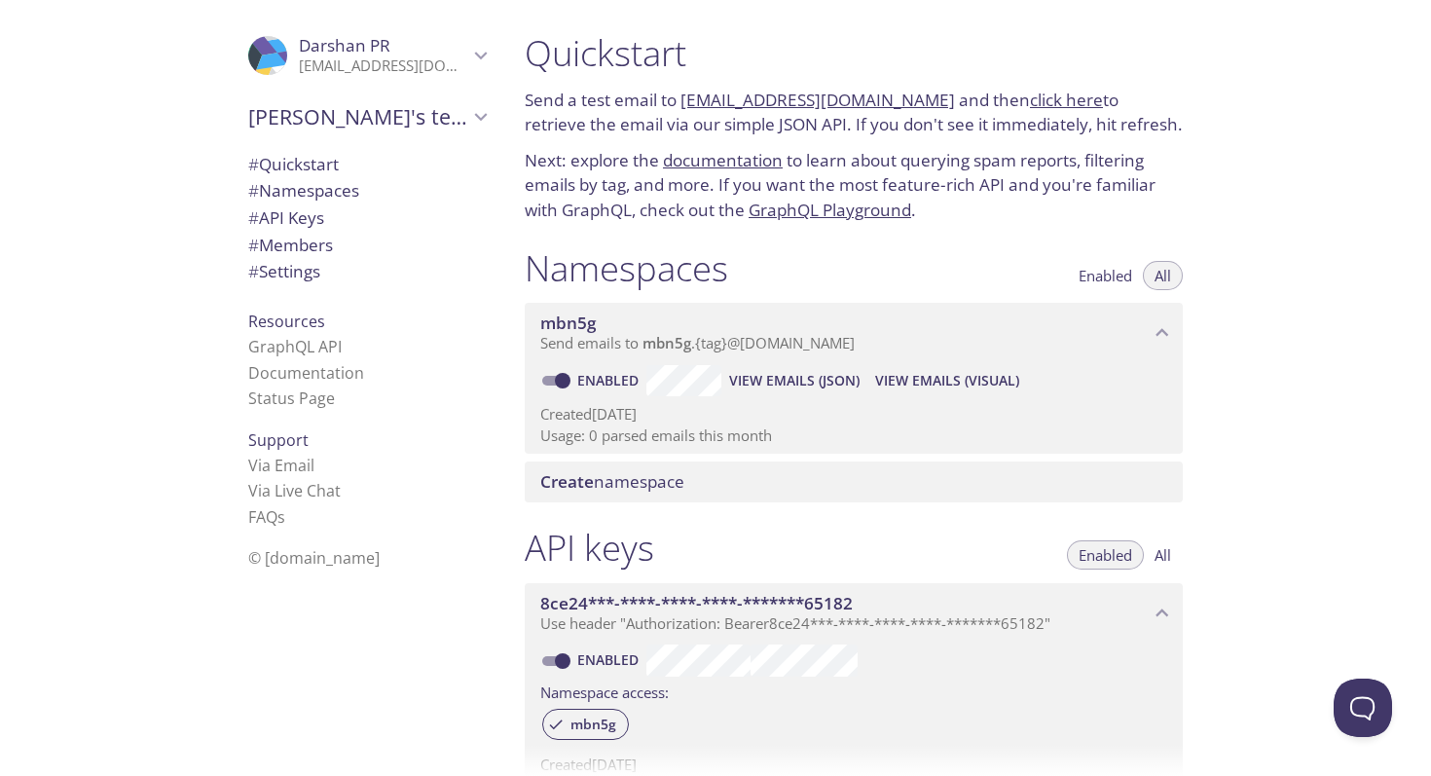
scroll to position [1, 0]
click at [372, 163] on span "# Quickstart" at bounding box center [366, 164] width 237 height 25
click at [852, 99] on link "[EMAIL_ADDRESS][DOMAIN_NAME]" at bounding box center [817, 100] width 274 height 22
click at [786, 101] on link "[EMAIL_ADDRESS][DOMAIN_NAME]" at bounding box center [817, 100] width 274 height 22
click at [1054, 102] on link "click here" at bounding box center [1066, 100] width 73 height 22
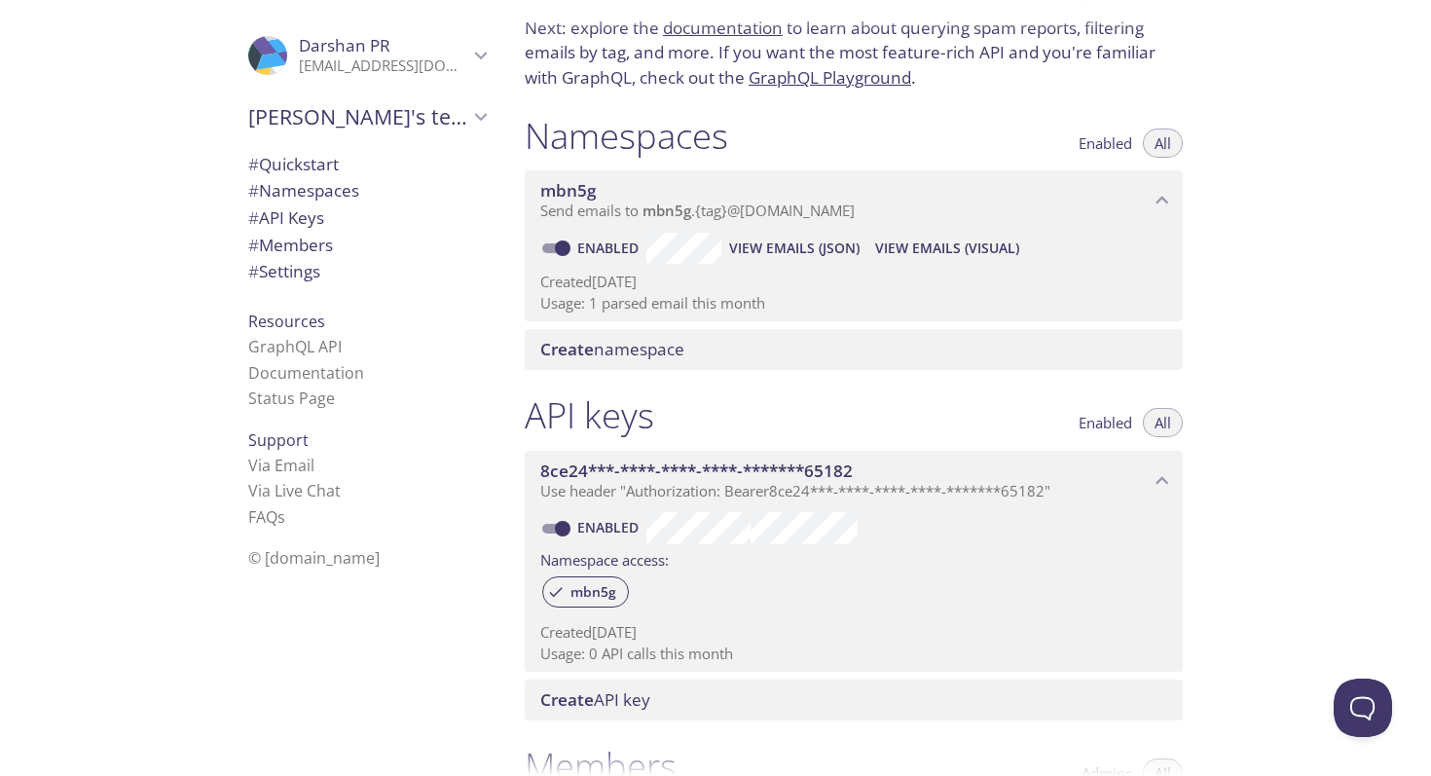
scroll to position [126, 0]
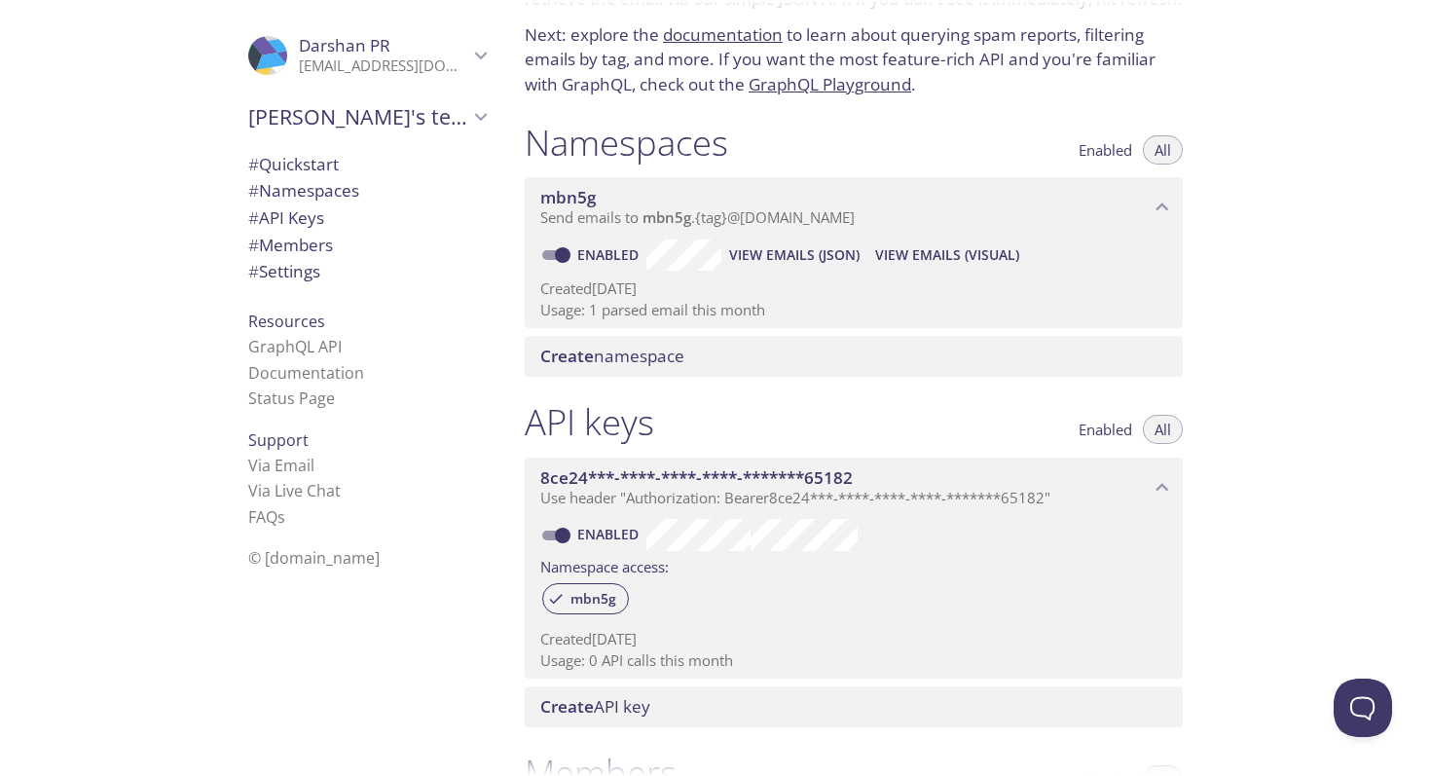
click at [939, 262] on span "View Emails (Visual)" at bounding box center [947, 254] width 144 height 23
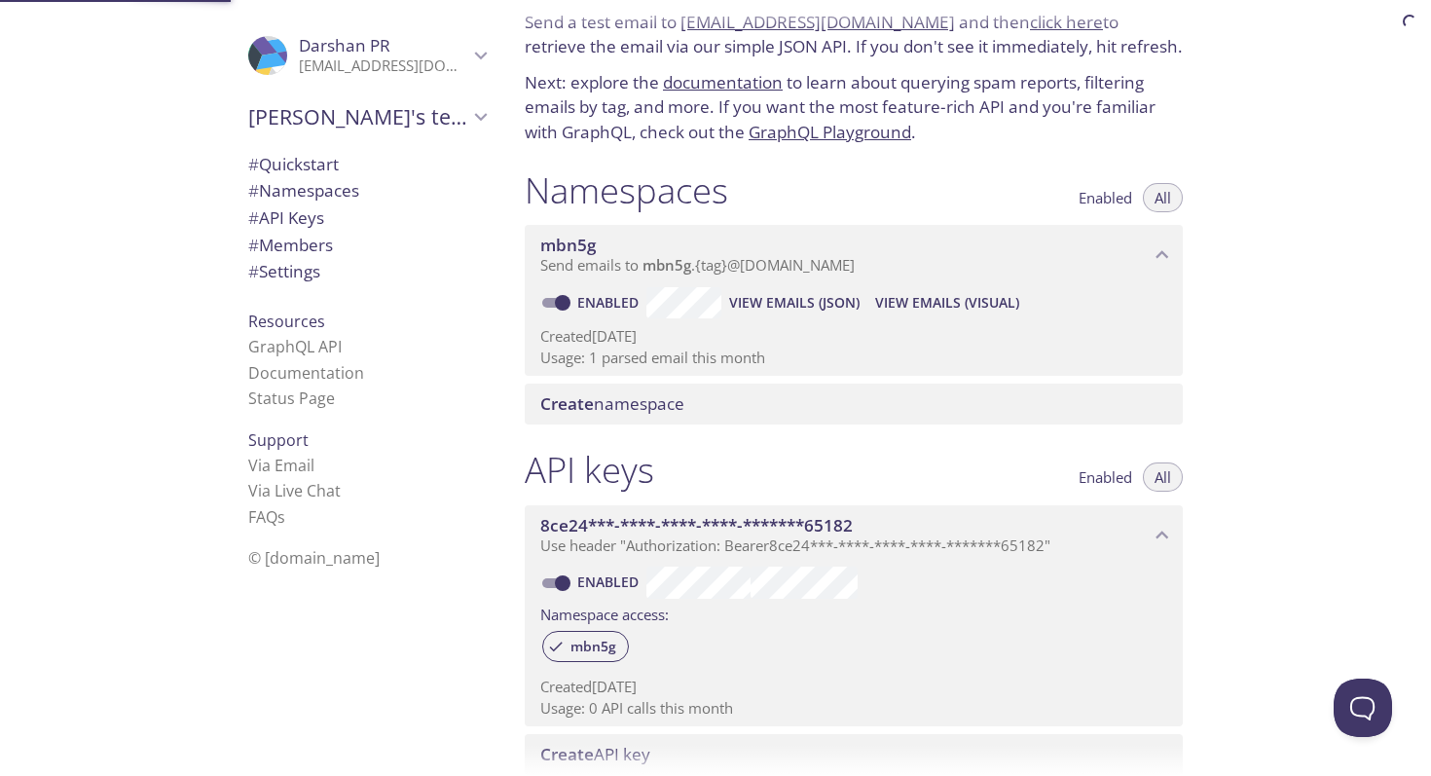
scroll to position [31, 0]
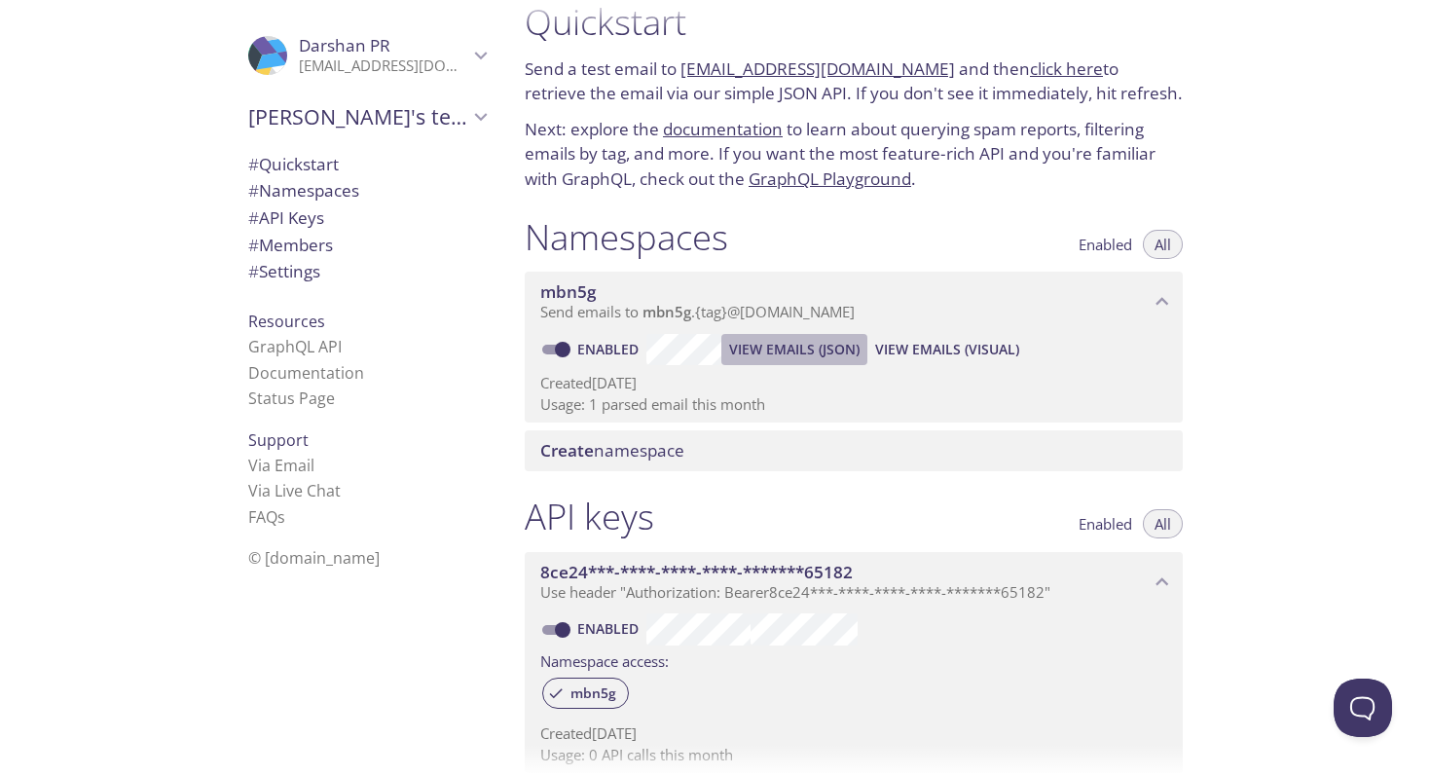
click at [812, 342] on span "View Emails (JSON)" at bounding box center [794, 349] width 130 height 23
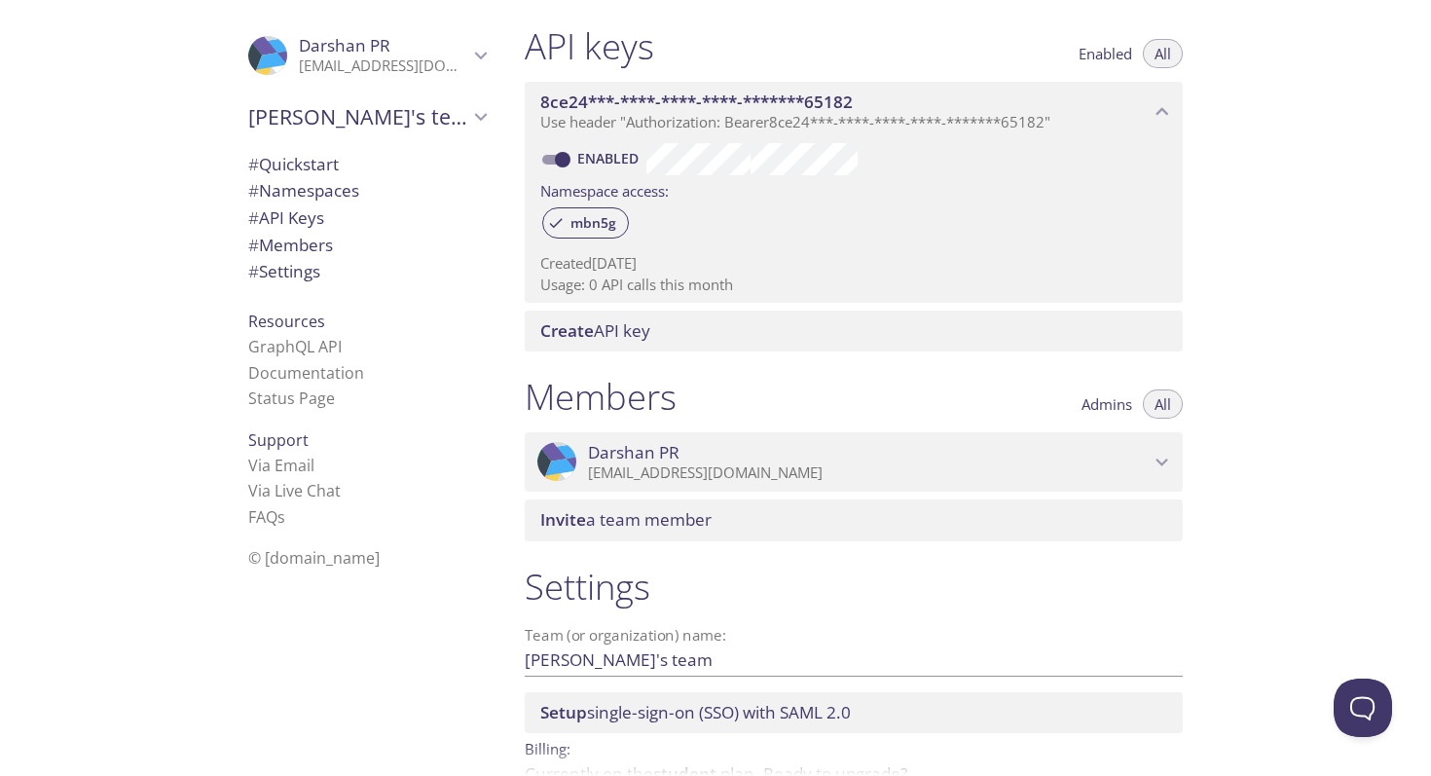
scroll to position [608, 0]
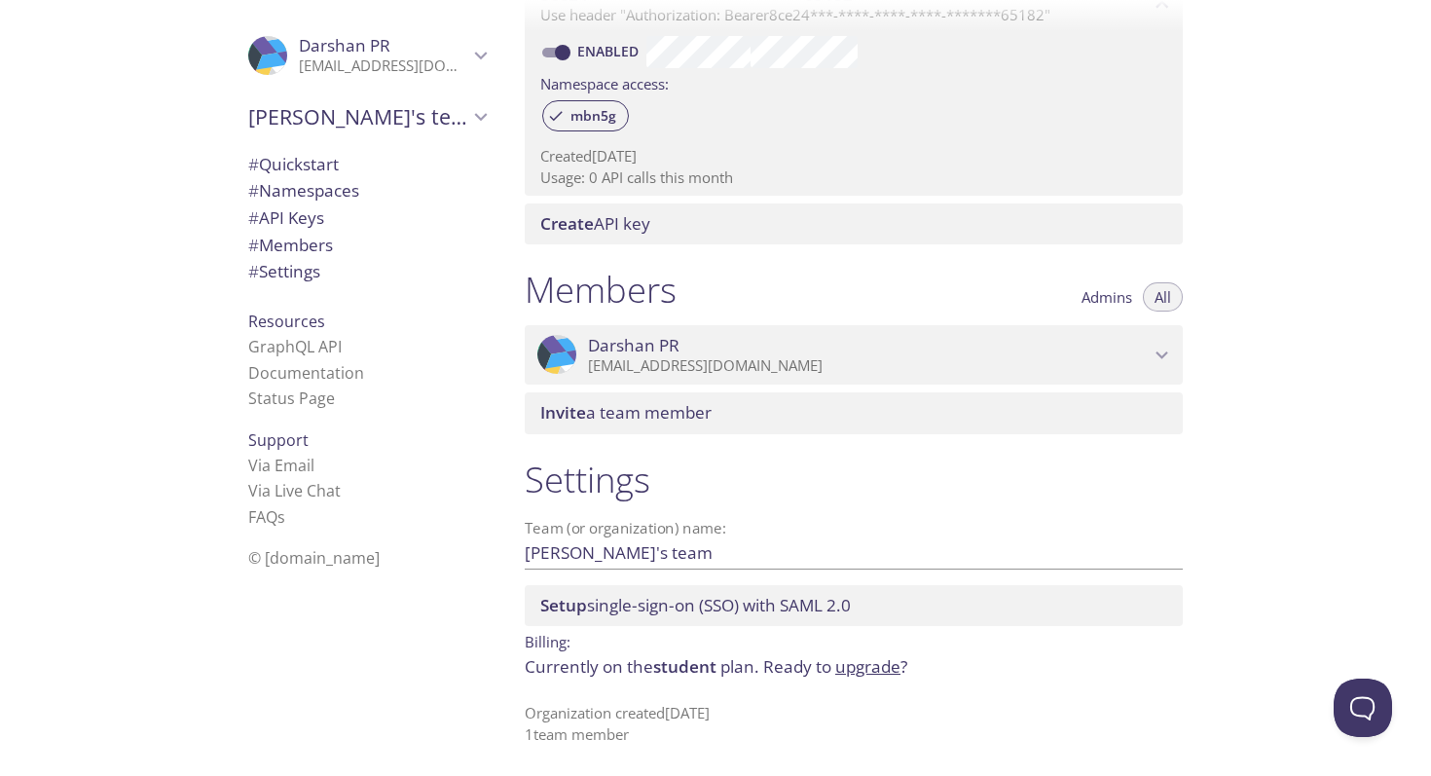
click at [1106, 297] on span "Admins" at bounding box center [1106, 297] width 51 height 0
